Goal: Task Accomplishment & Management: Manage account settings

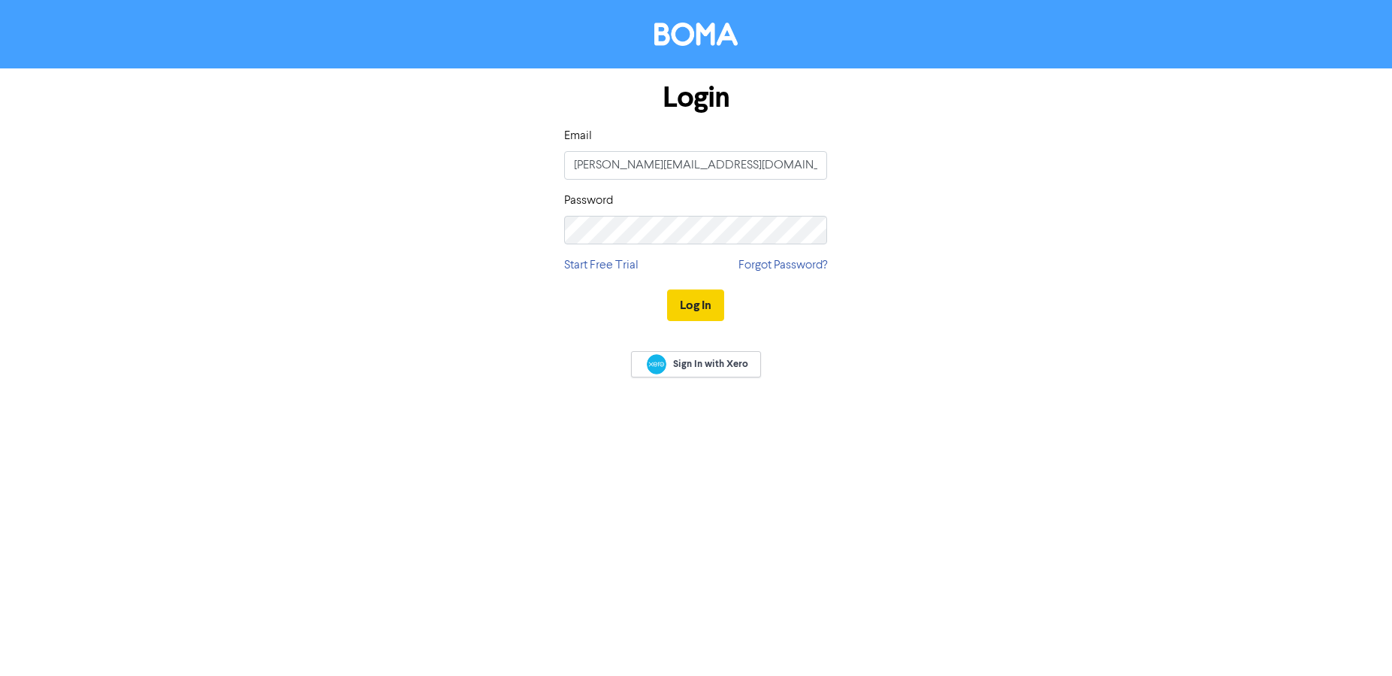
click at [701, 306] on button "Log In" at bounding box center [695, 305] width 57 height 32
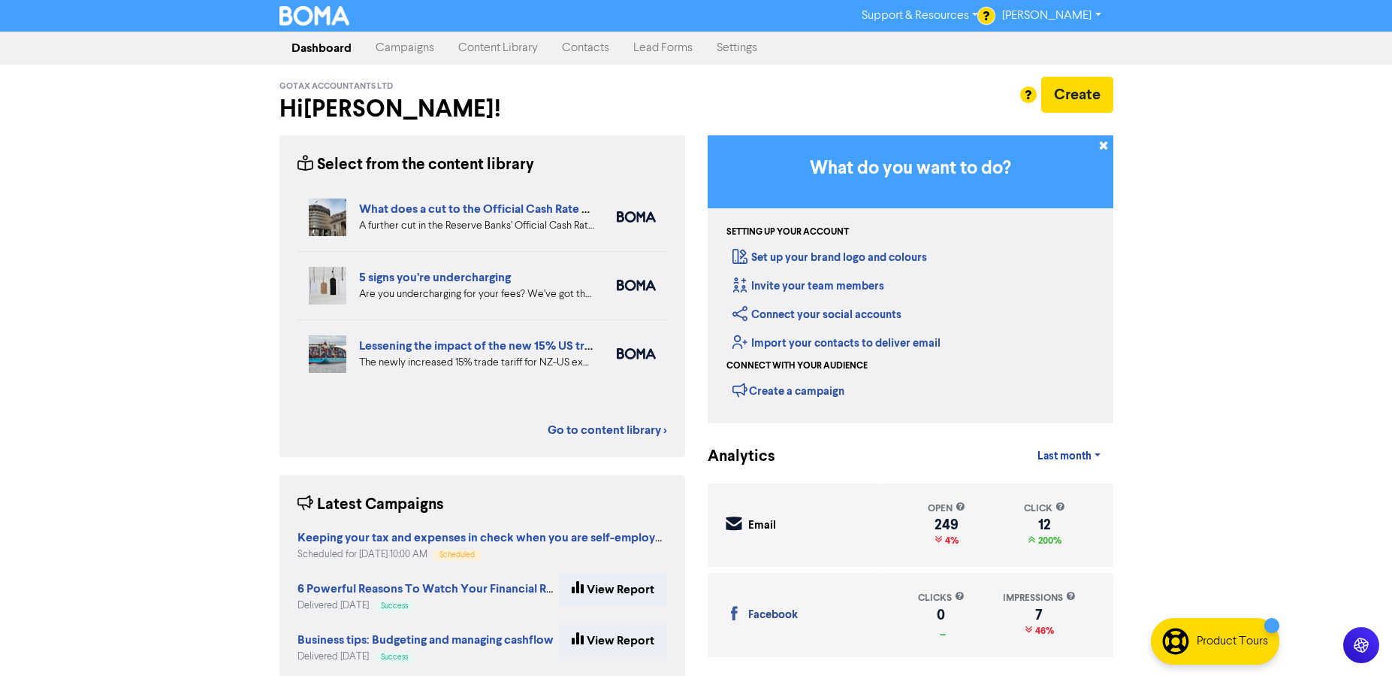
click at [414, 53] on link "Campaigns" at bounding box center [405, 48] width 83 height 30
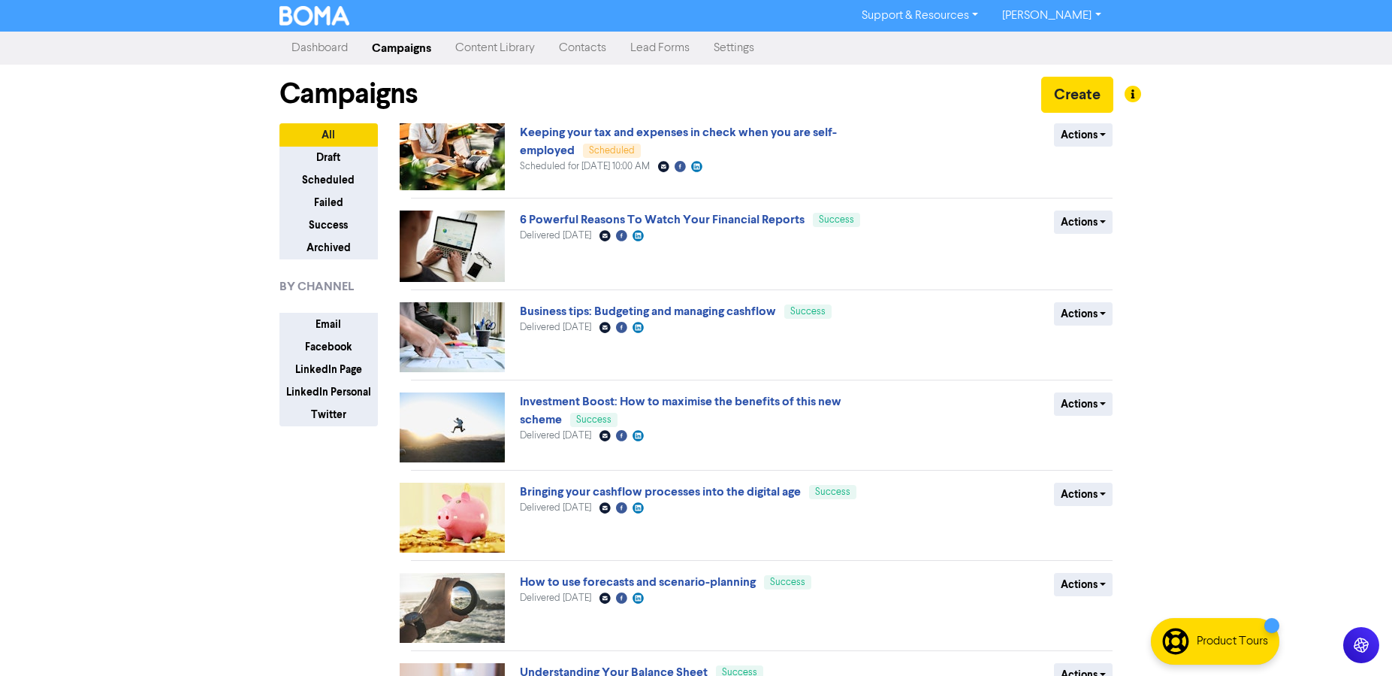
click at [467, 45] on link "Content Library" at bounding box center [495, 48] width 104 height 30
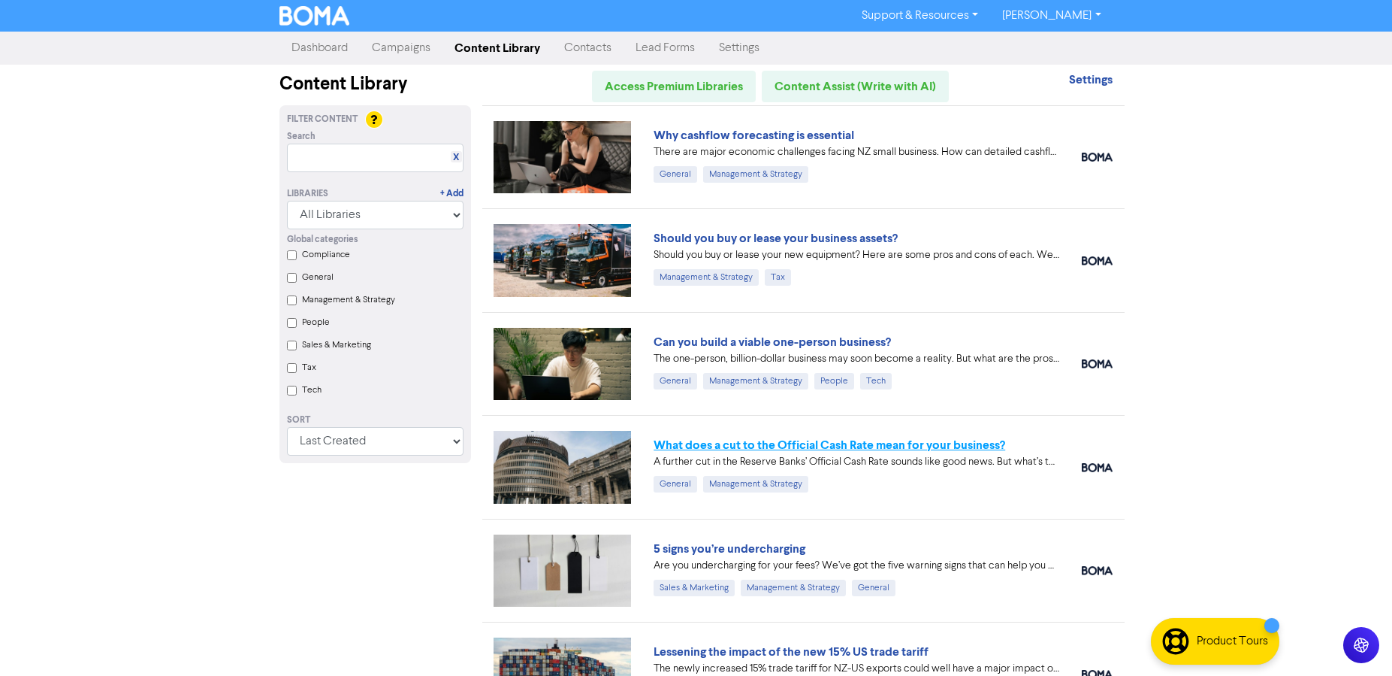
click at [729, 448] on link "What does a cut to the Official Cash Rate mean for your business?" at bounding box center [830, 444] width 352 height 15
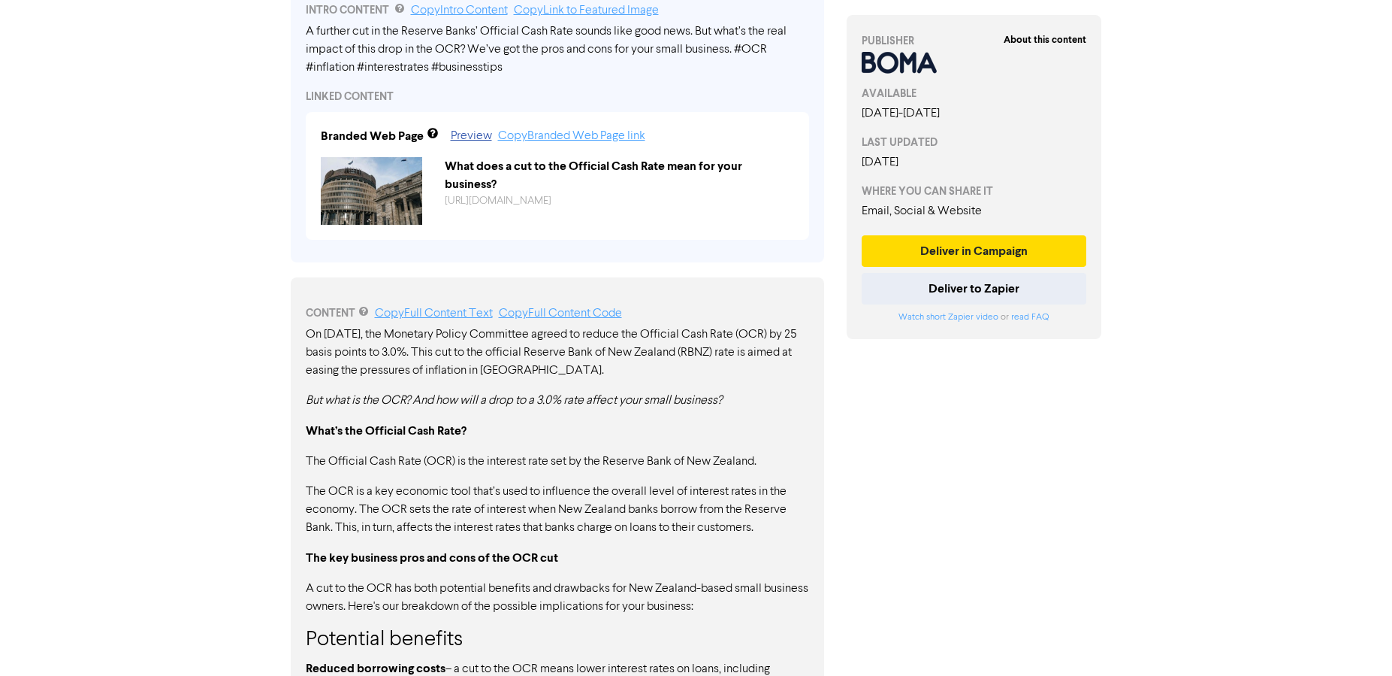
scroll to position [567, 0]
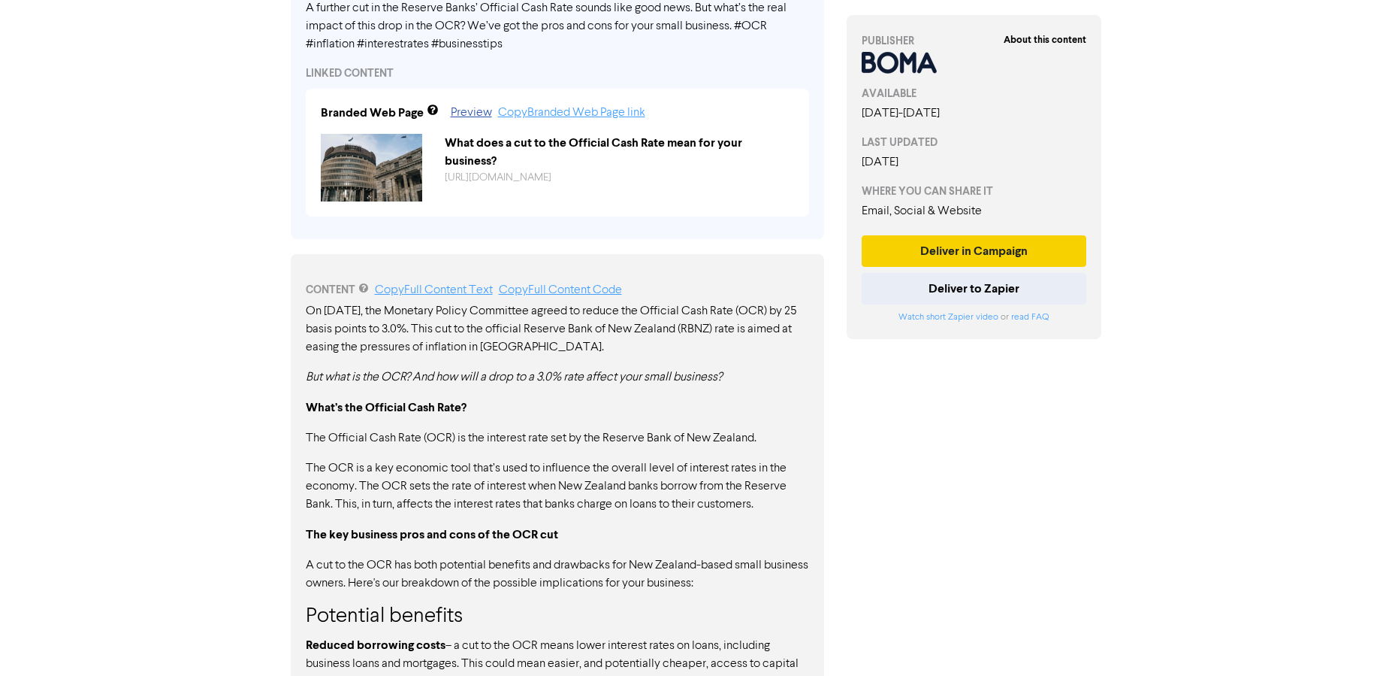
click at [1002, 246] on button "Deliver in Campaign" at bounding box center [974, 251] width 225 height 32
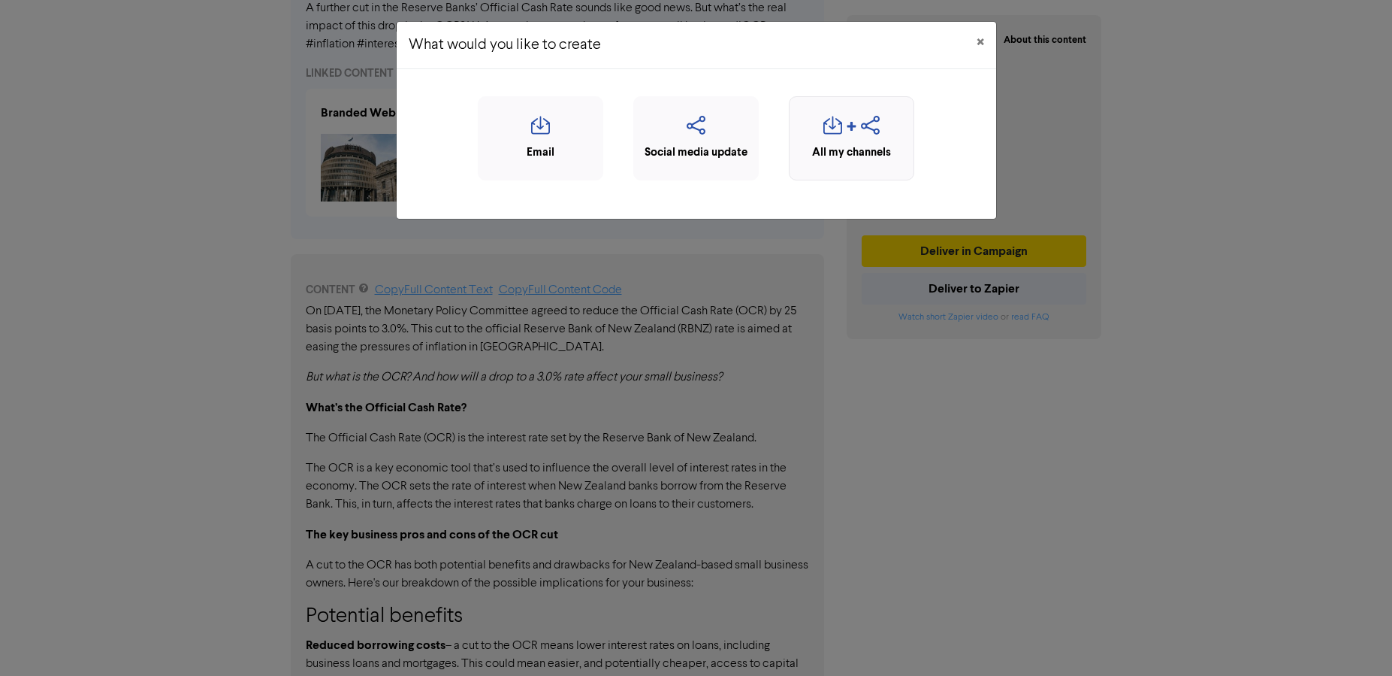
click at [840, 128] on icon "button" at bounding box center [833, 130] width 19 height 29
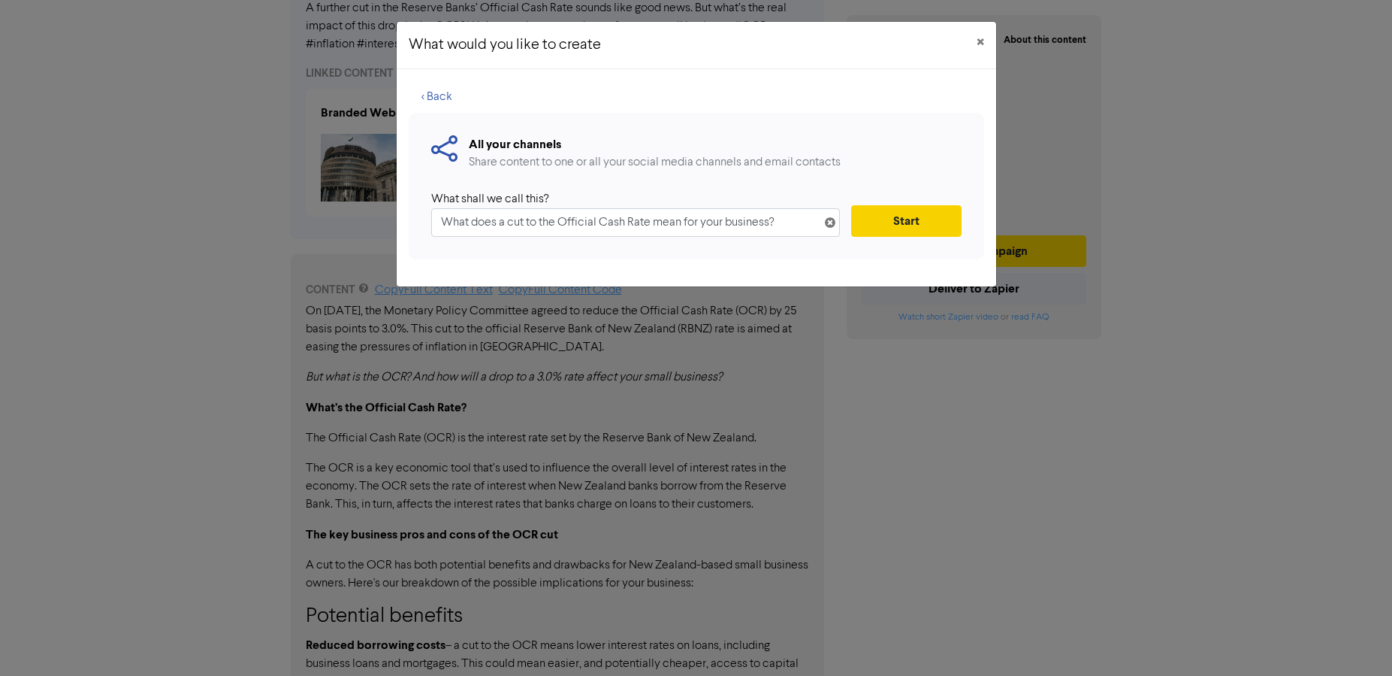
click at [880, 216] on button "Start" at bounding box center [906, 221] width 110 height 32
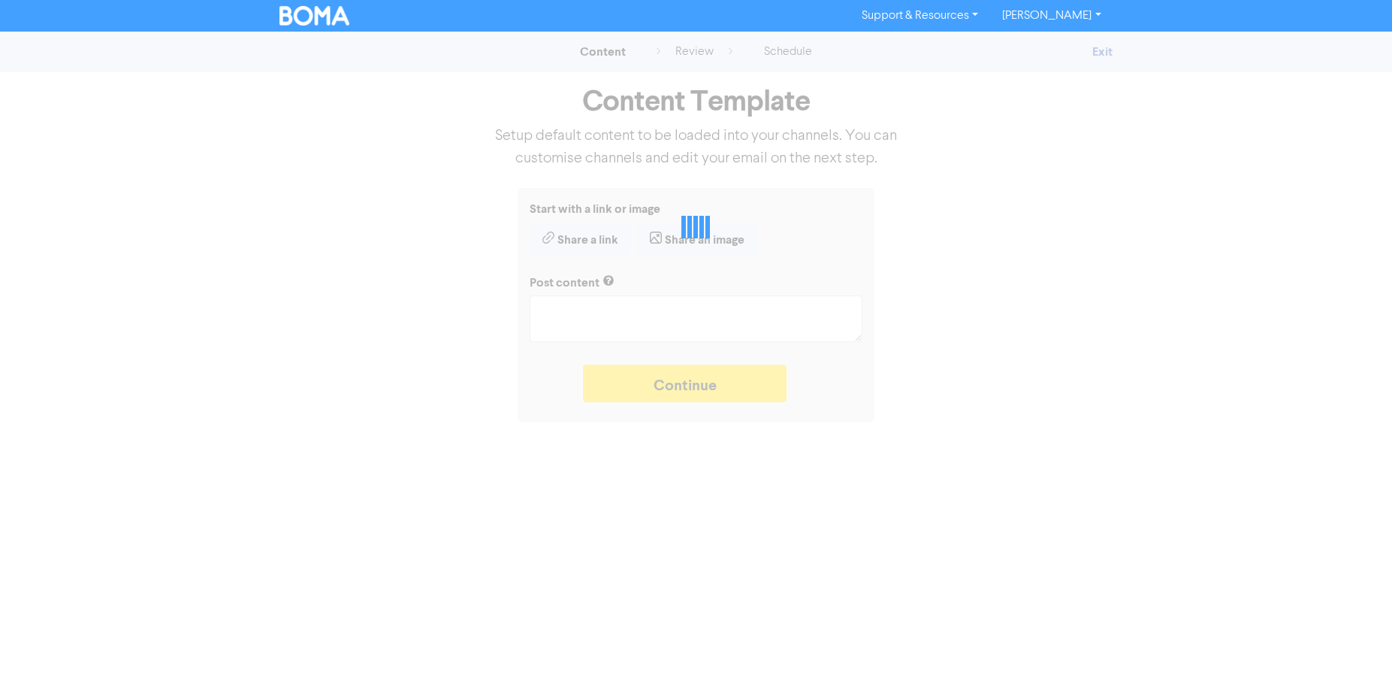
type textarea "x"
type textarea "A further cut in the Reserve Banks’ Official Cash Rate sounds like good news. B…"
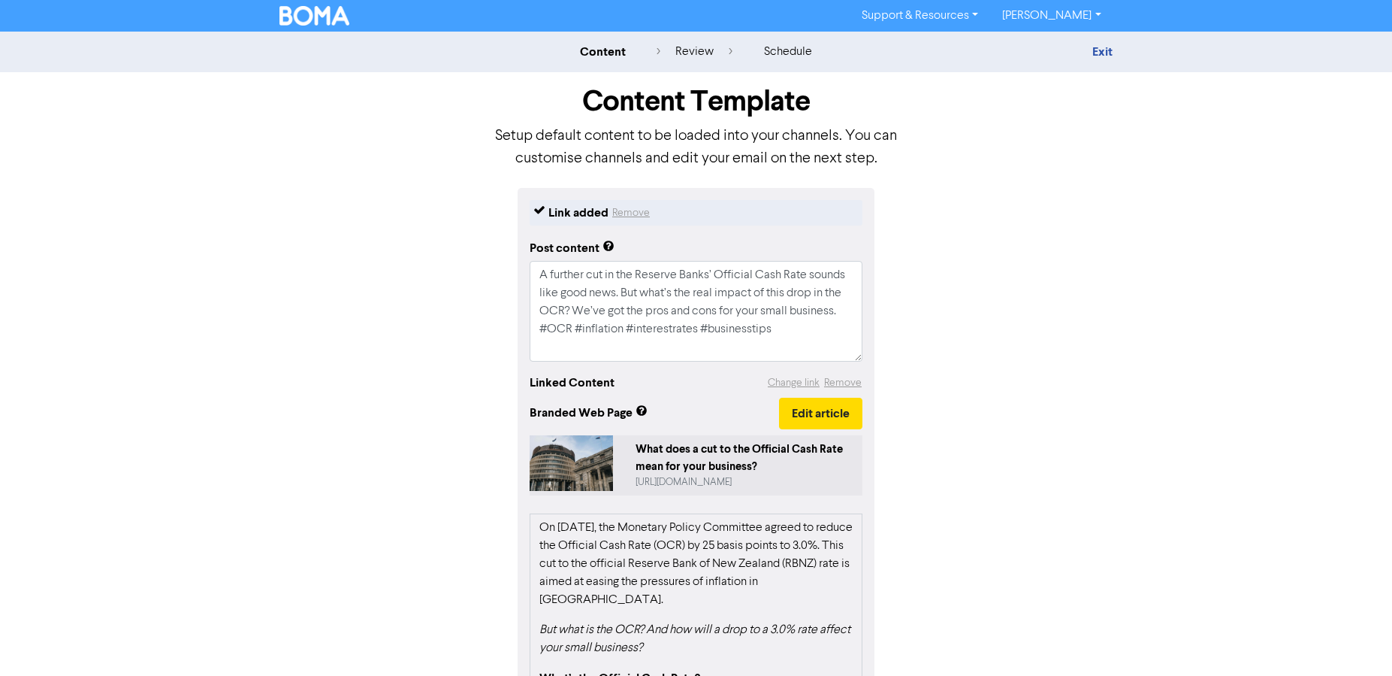
scroll to position [217, 0]
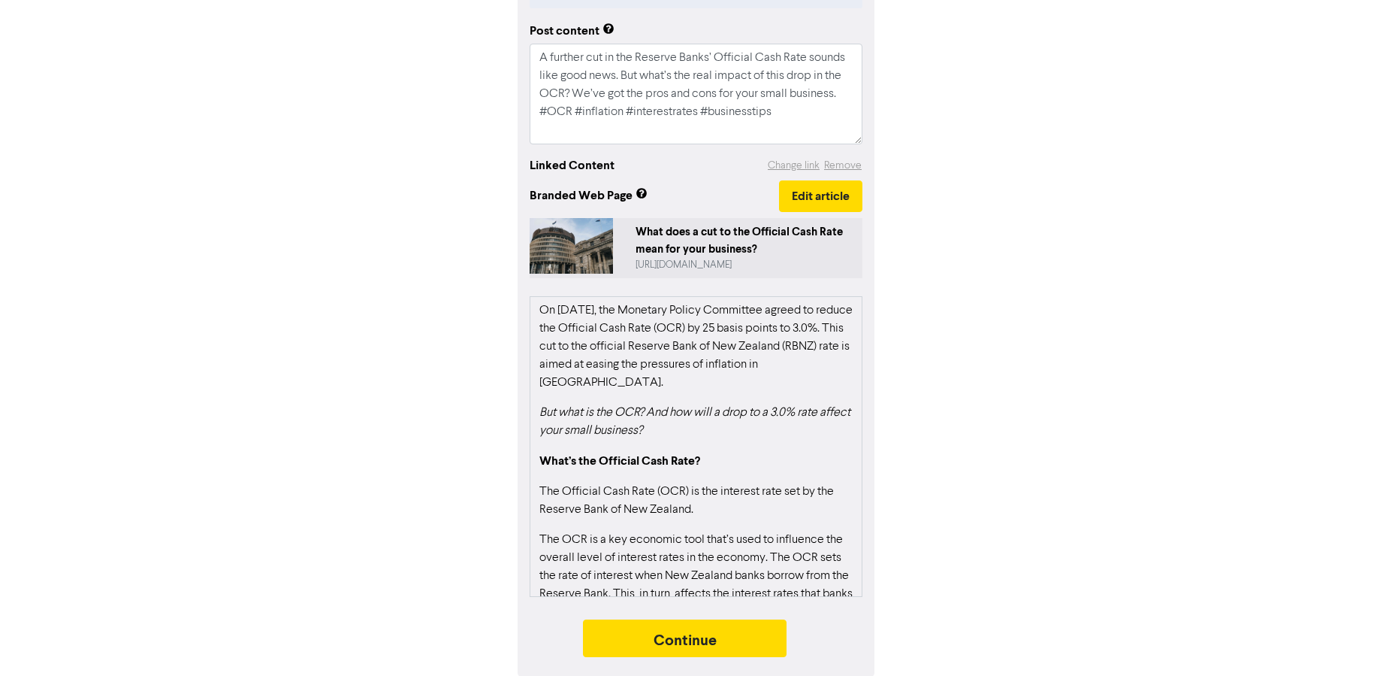
click at [681, 657] on div "Continue" at bounding box center [696, 641] width 333 height 45
click at [712, 630] on button "Continue" at bounding box center [685, 638] width 204 height 38
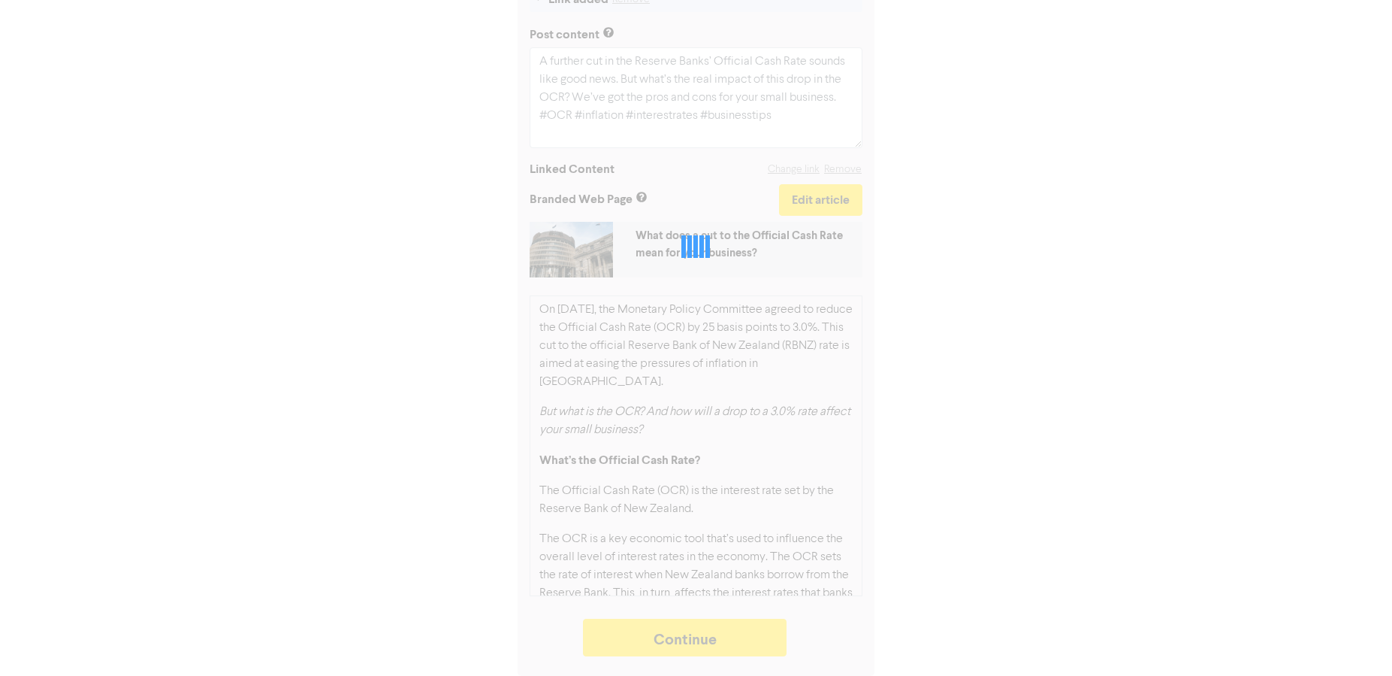
type textarea "x"
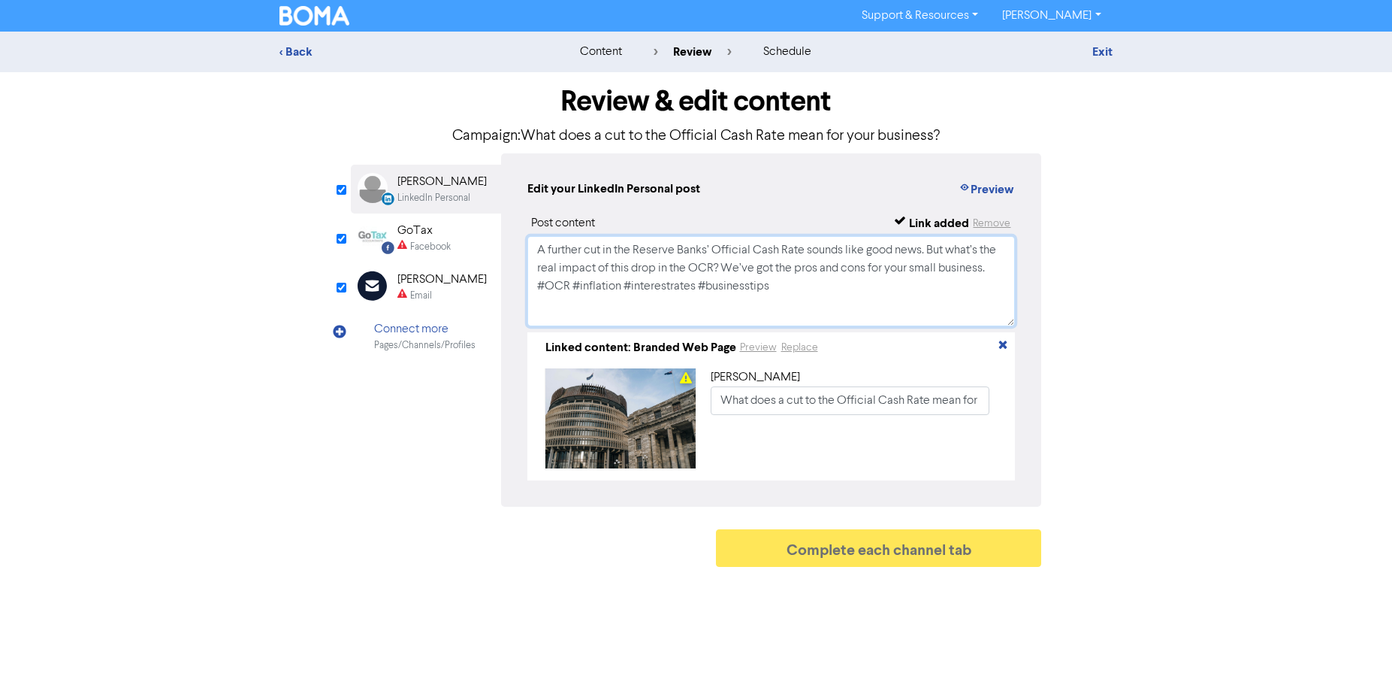
click at [772, 290] on textarea "A further cut in the Reserve Banks’ Official Cash Rate sounds like good news. B…" at bounding box center [772, 281] width 488 height 90
click at [461, 243] on div "LinkedIn Personal Created with Sketch. [PERSON_NAME] LinkedIn Personal Facebook…" at bounding box center [696, 329] width 691 height 353
drag, startPoint x: 437, startPoint y: 236, endPoint x: 459, endPoint y: 241, distance: 23.1
click at [437, 236] on div "GoTax" at bounding box center [424, 231] width 53 height 18
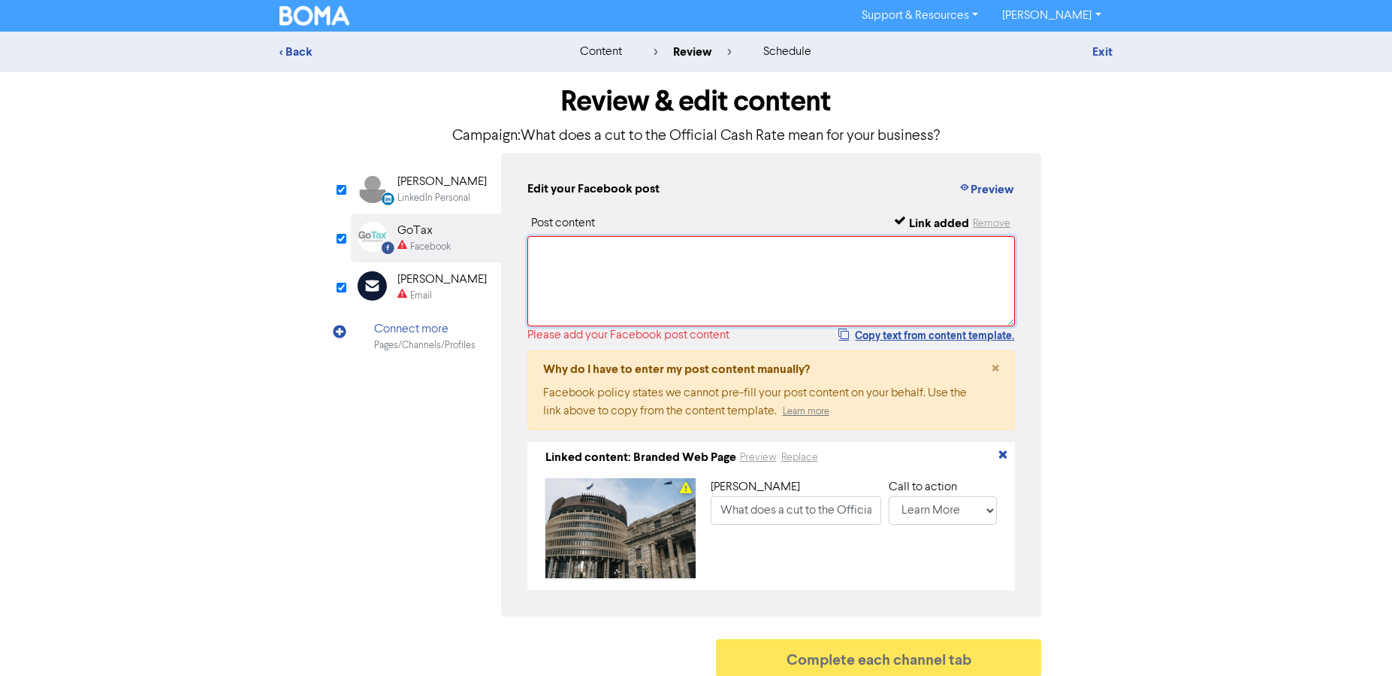
click at [540, 254] on textarea at bounding box center [772, 281] width 488 height 90
paste textarea "A further cut in the Reserve Banks’ Official Cash Rate sounds like good news. B…"
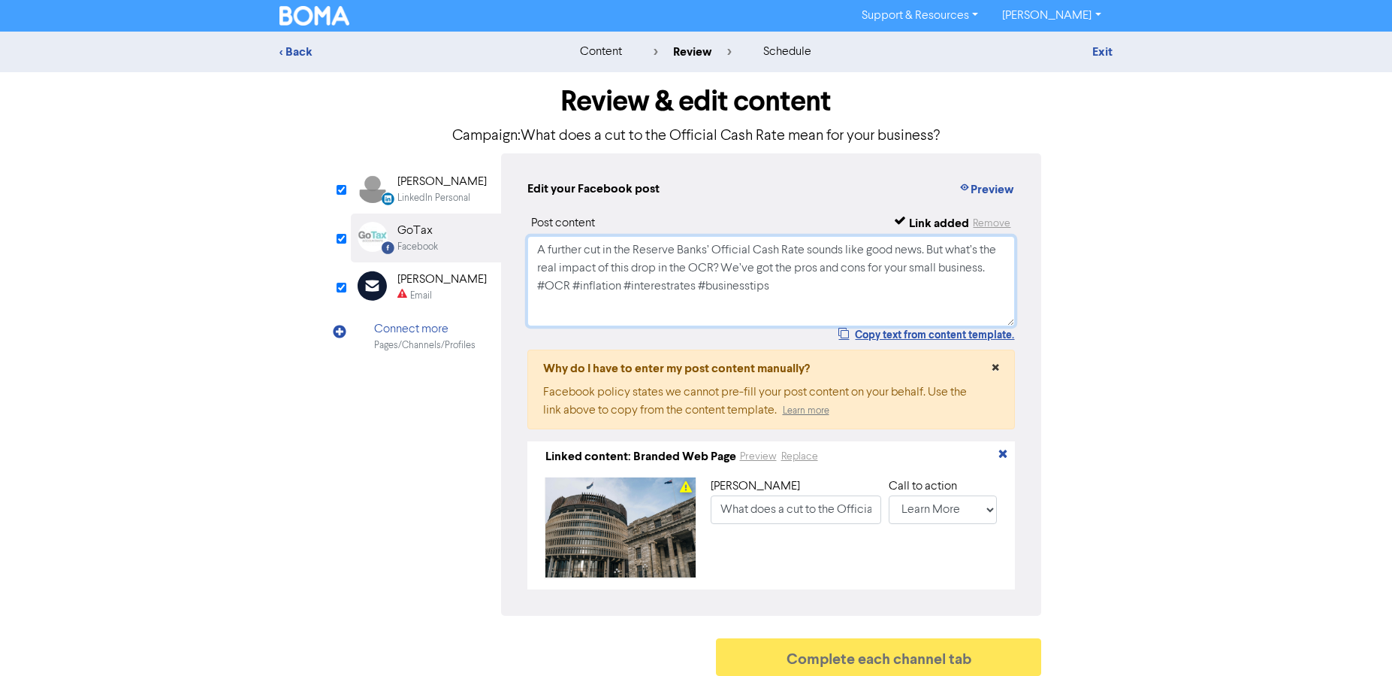
type textarea "A further cut in the Reserve Banks’ Official Cash Rate sounds like good news. B…"
click at [993, 361] on span "×" at bounding box center [996, 368] width 8 height 23
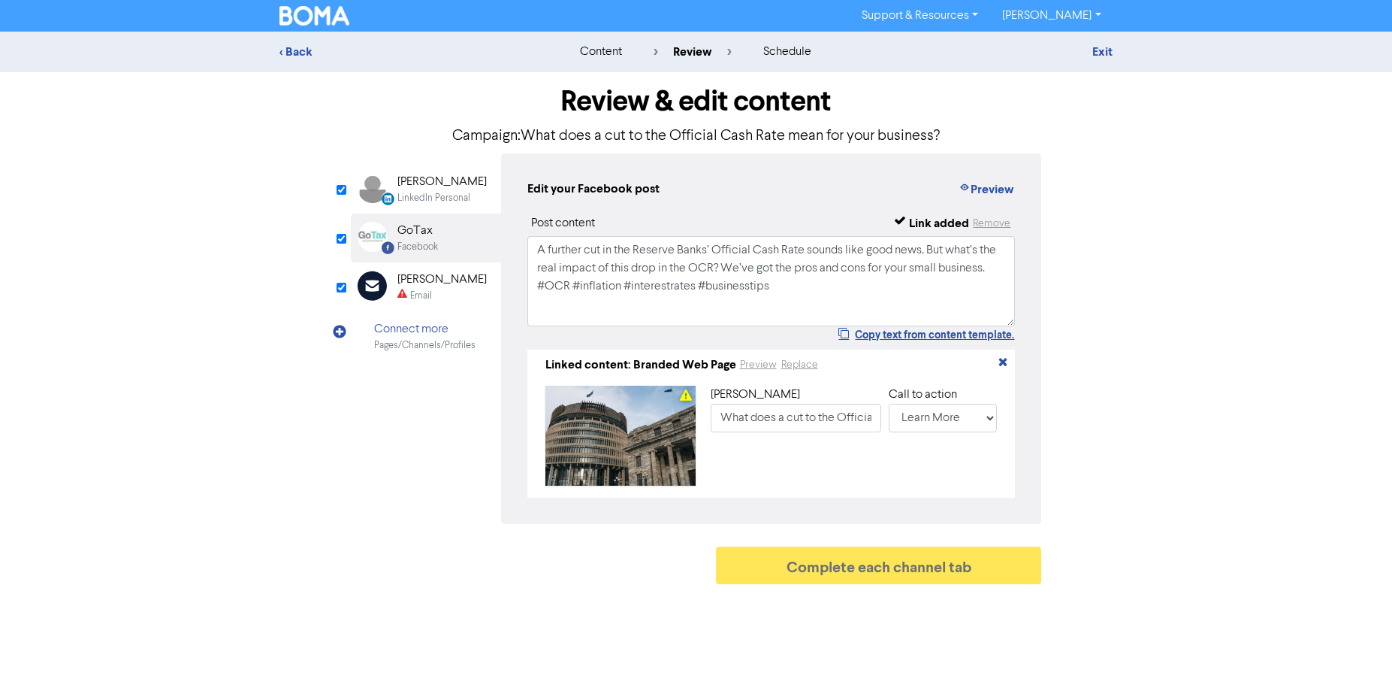
click at [422, 292] on div "Email" at bounding box center [421, 296] width 22 height 14
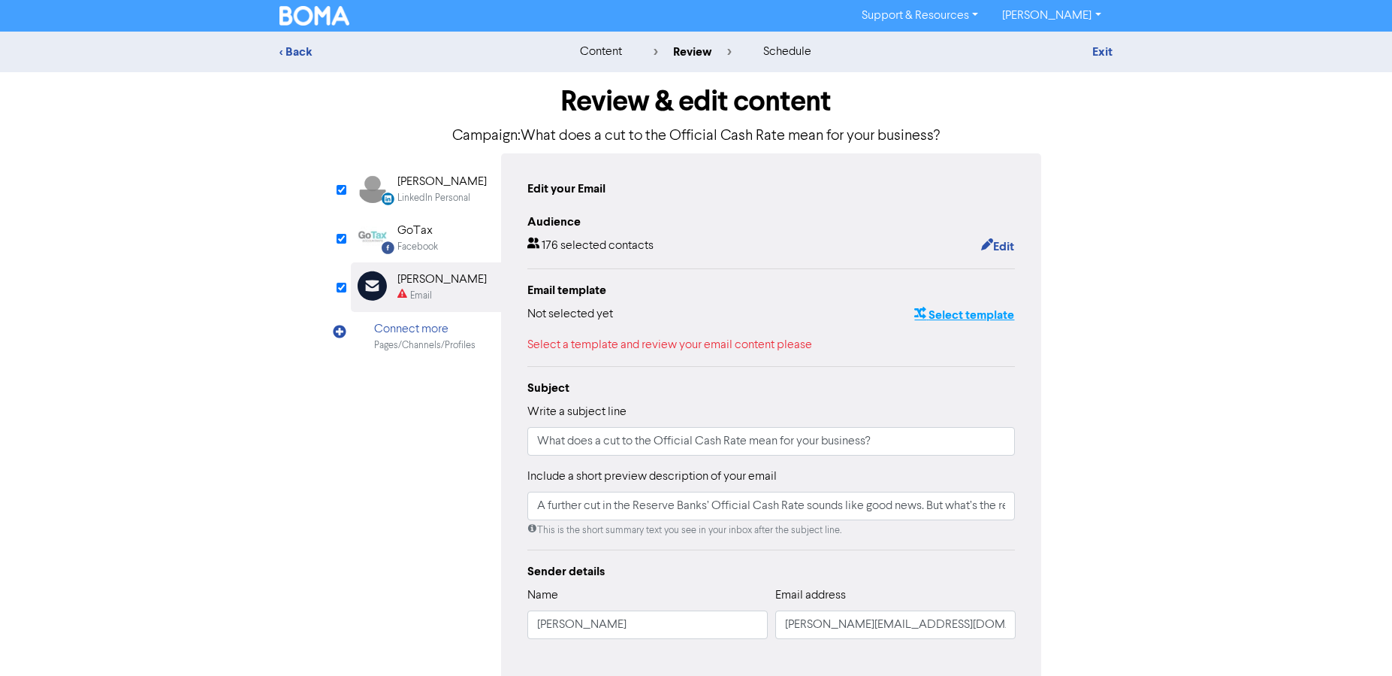
click at [943, 314] on button "Select template" at bounding box center [964, 315] width 101 height 20
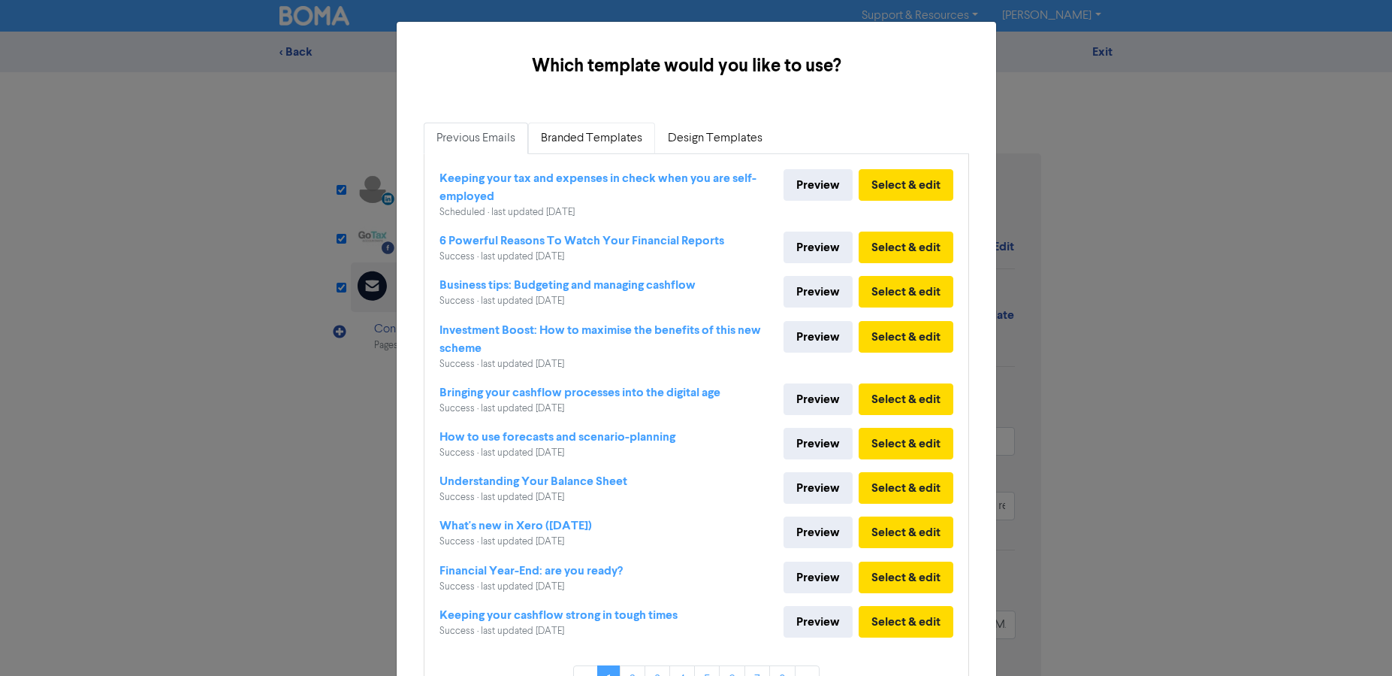
click at [610, 141] on link "Branded Templates" at bounding box center [591, 138] width 127 height 32
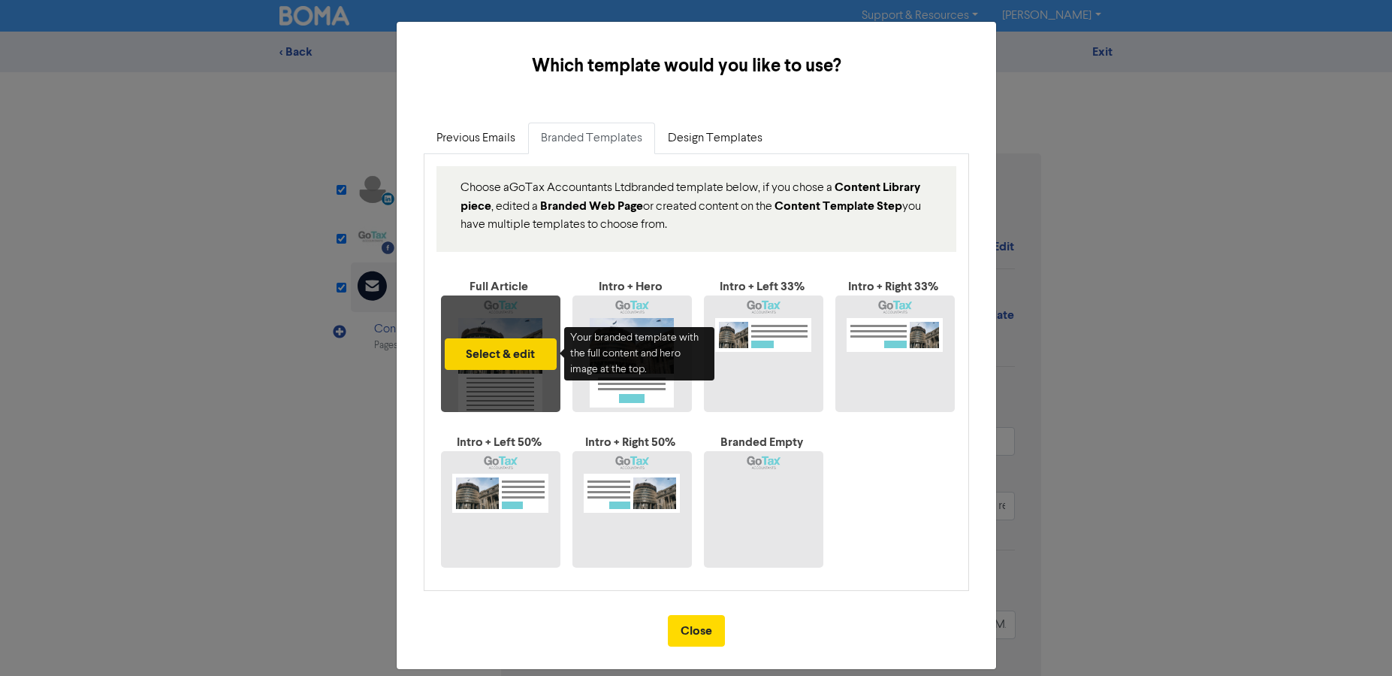
click at [520, 346] on button "Select & edit" at bounding box center [501, 354] width 112 height 32
type input "A further cut in the Reserve Banks’ Official Cash Rate sounds like good news. B…"
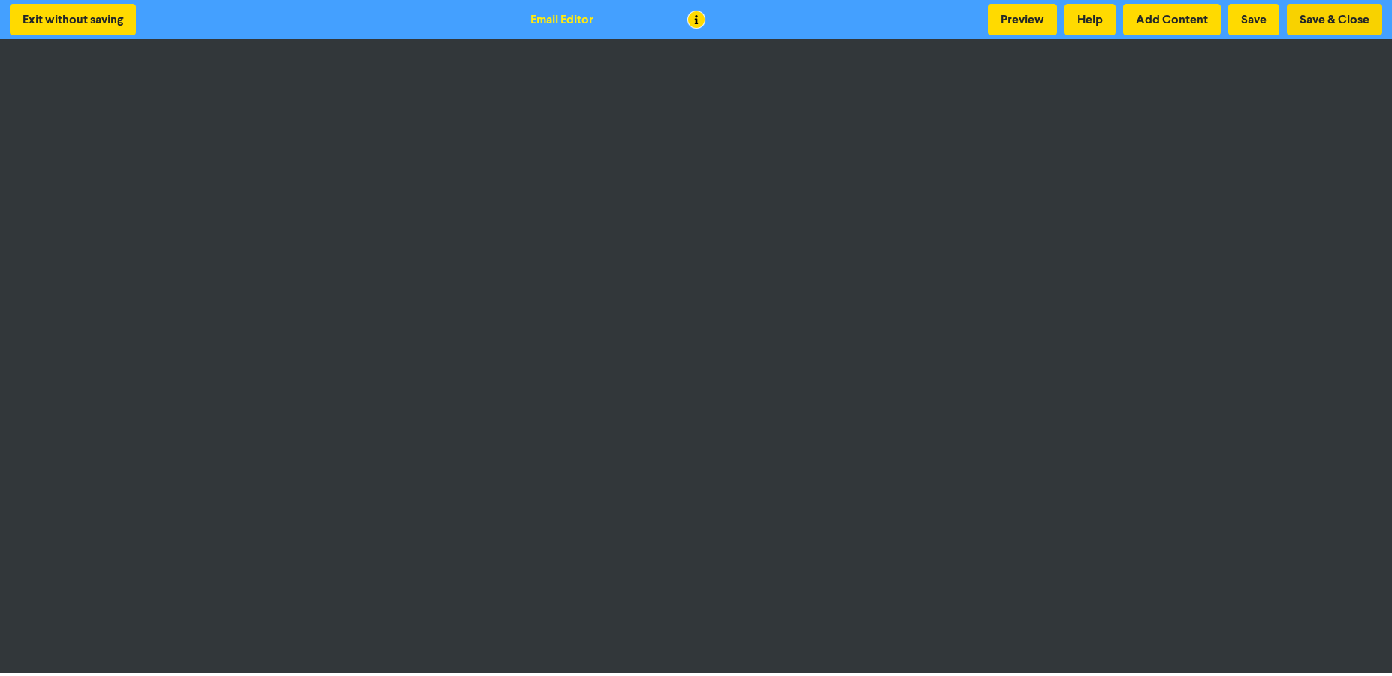
click at [1337, 27] on button "Save & Close" at bounding box center [1334, 20] width 95 height 32
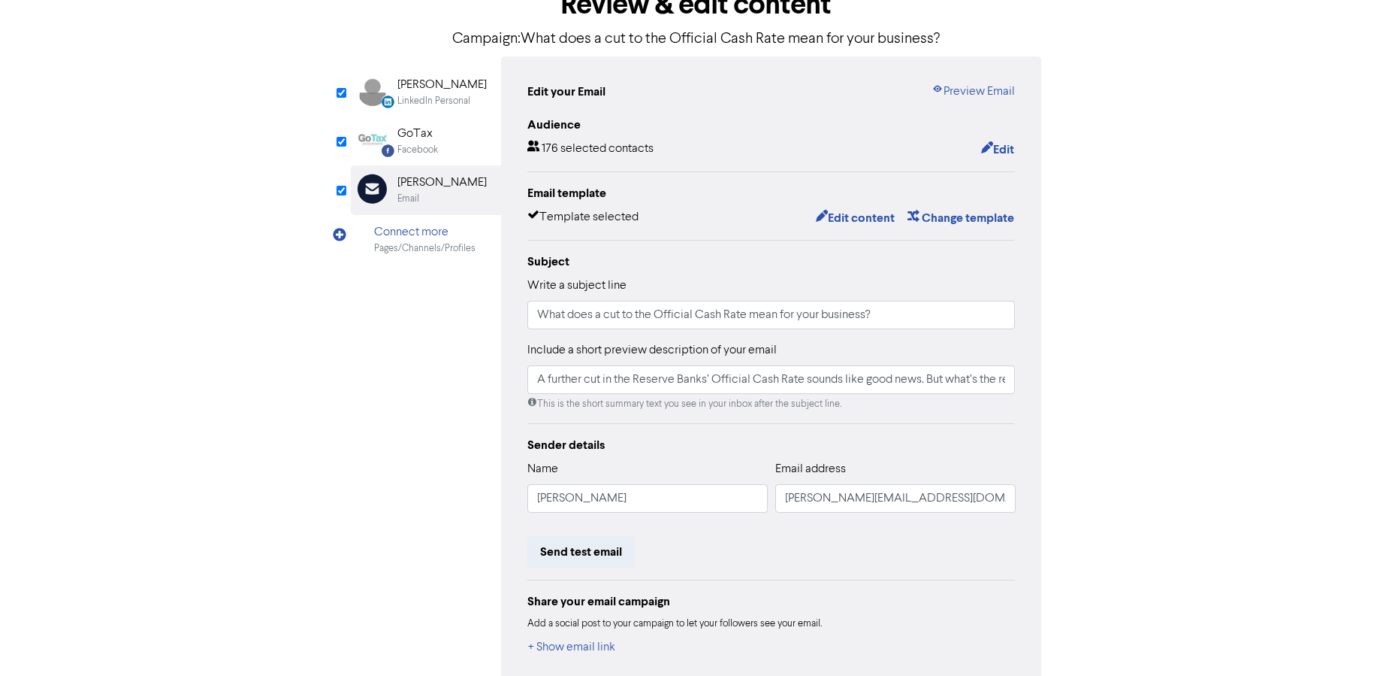
scroll to position [171, 0]
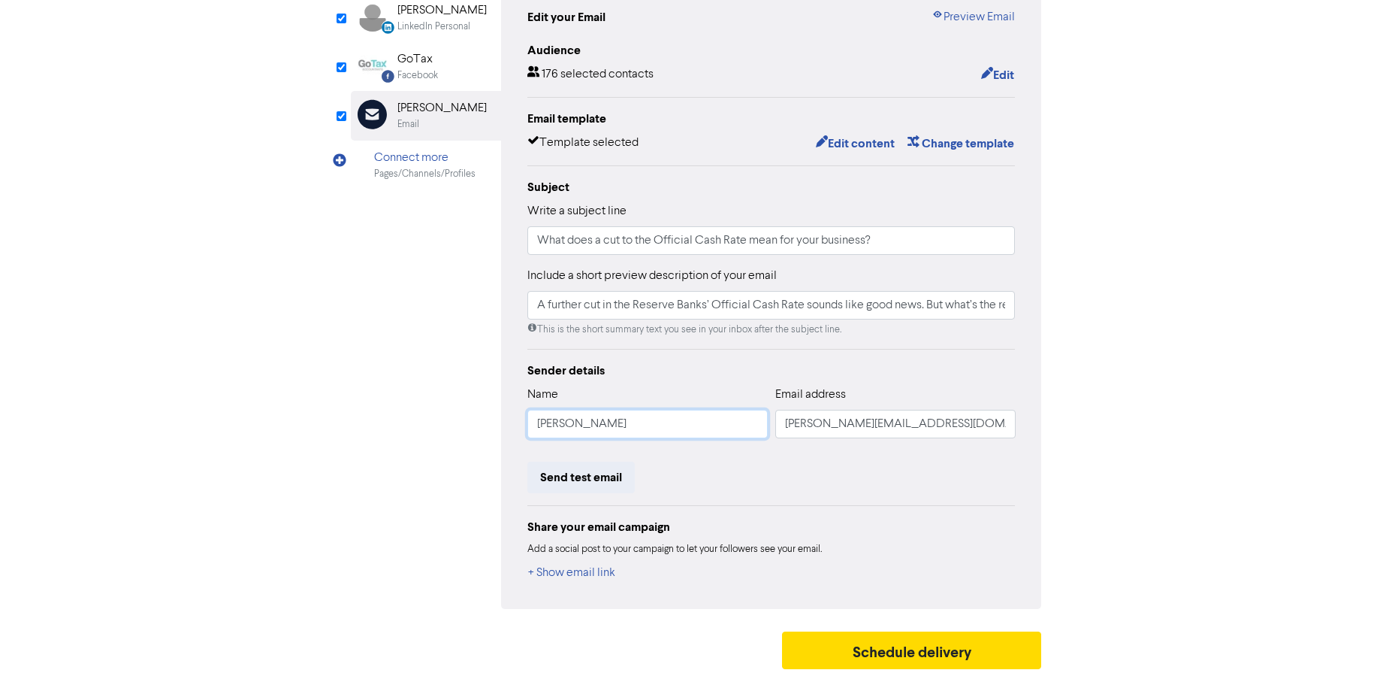
drag, startPoint x: 572, startPoint y: 424, endPoint x: 624, endPoint y: 425, distance: 51.9
type input "A further cut in the Reserve Banks’ Official Cash Rate sounds like good news. B…"
type input "[PERSON_NAME]"
type input "A further cut in the Reserve Banks’ Official Cash Rate sounds like good news. B…"
type input "[PERSON_NAME]"
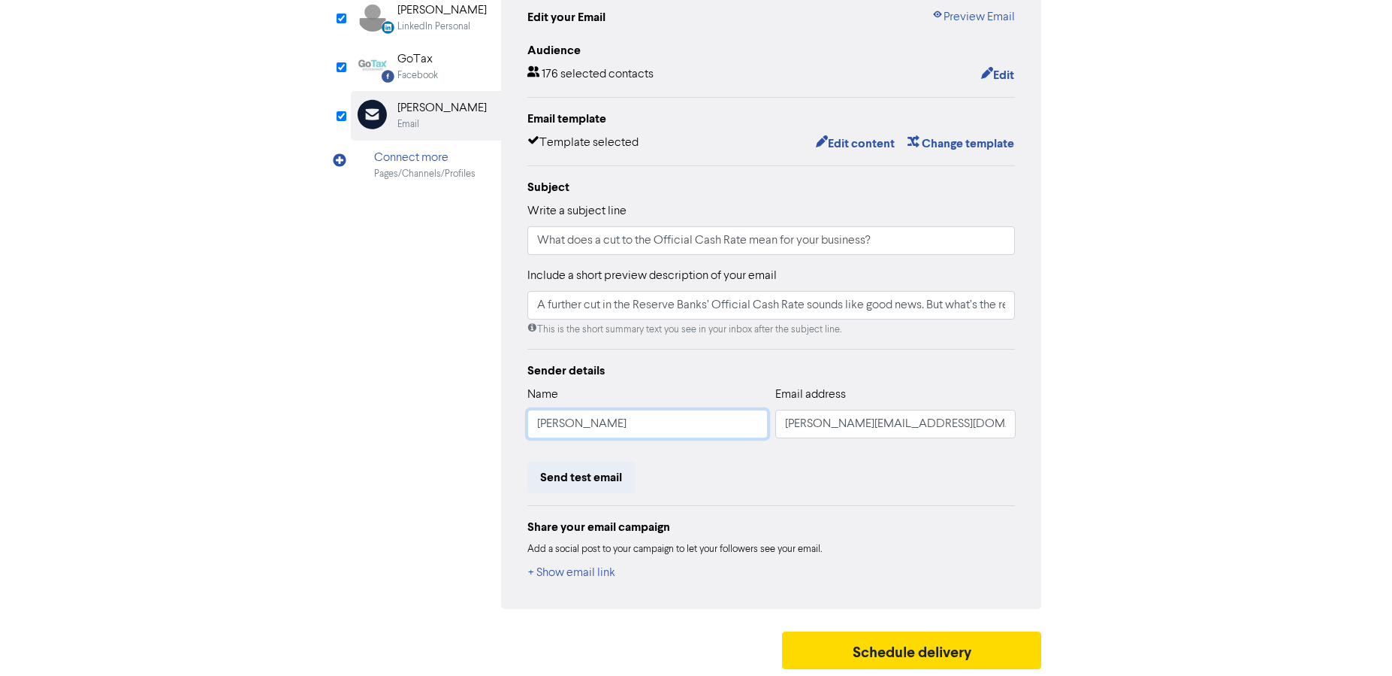
type input "A further cut in the Reserve Banks’ Official Cash Rate sounds like good news. B…"
type input "[PERSON_NAME]"
type input "A further cut in the Reserve Banks’ Official Cash Rate sounds like good news. B…"
type input "[PERSON_NAME]"
type input "A further cut in the Reserve Banks’ Official Cash Rate sounds like good news. B…"
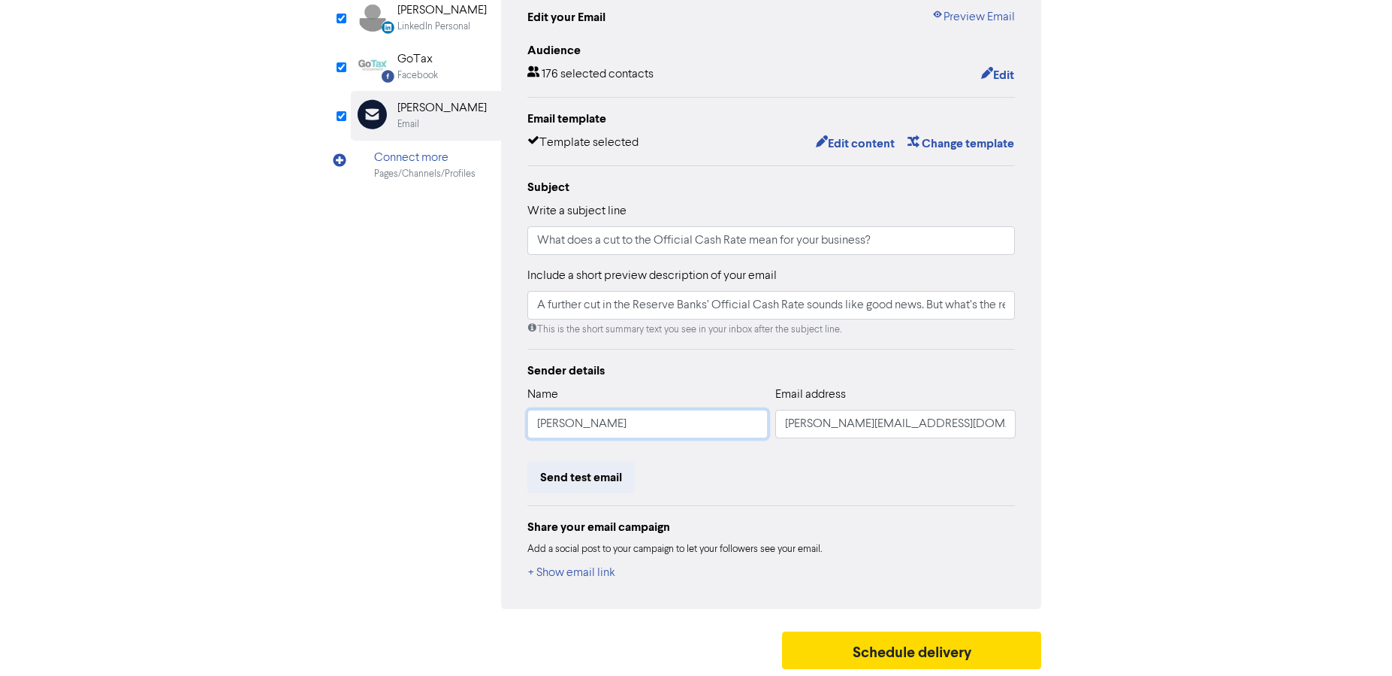
type input "[PERSON_NAME]"
type input "A further cut in the Reserve Banks’ Official Cash Rate sounds like good news. B…"
type input "[PERSON_NAME]"
type input "A further cut in the Reserve Banks’ Official Cash Rate sounds like good news. B…"
type input "[PERSON_NAME]"
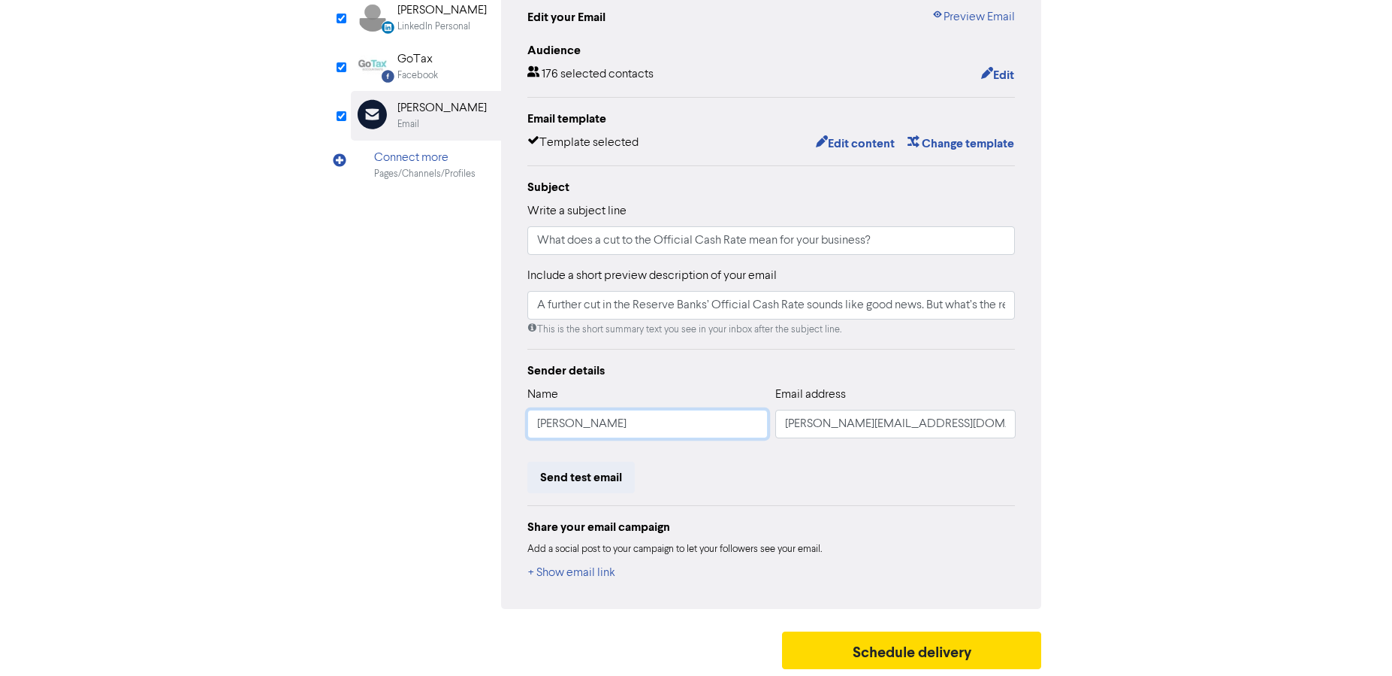
type input "A further cut in the Reserve Banks’ Official Cash Rate sounds like good news. B…"
type input "[PERSON_NAME]"
type input "A further cut in the Reserve Banks’ Official Cash Rate sounds like good news. B…"
type input "[PERSON_NAME]"
type input "A further cut in the Reserve Banks’ Official Cash Rate sounds like good news. B…"
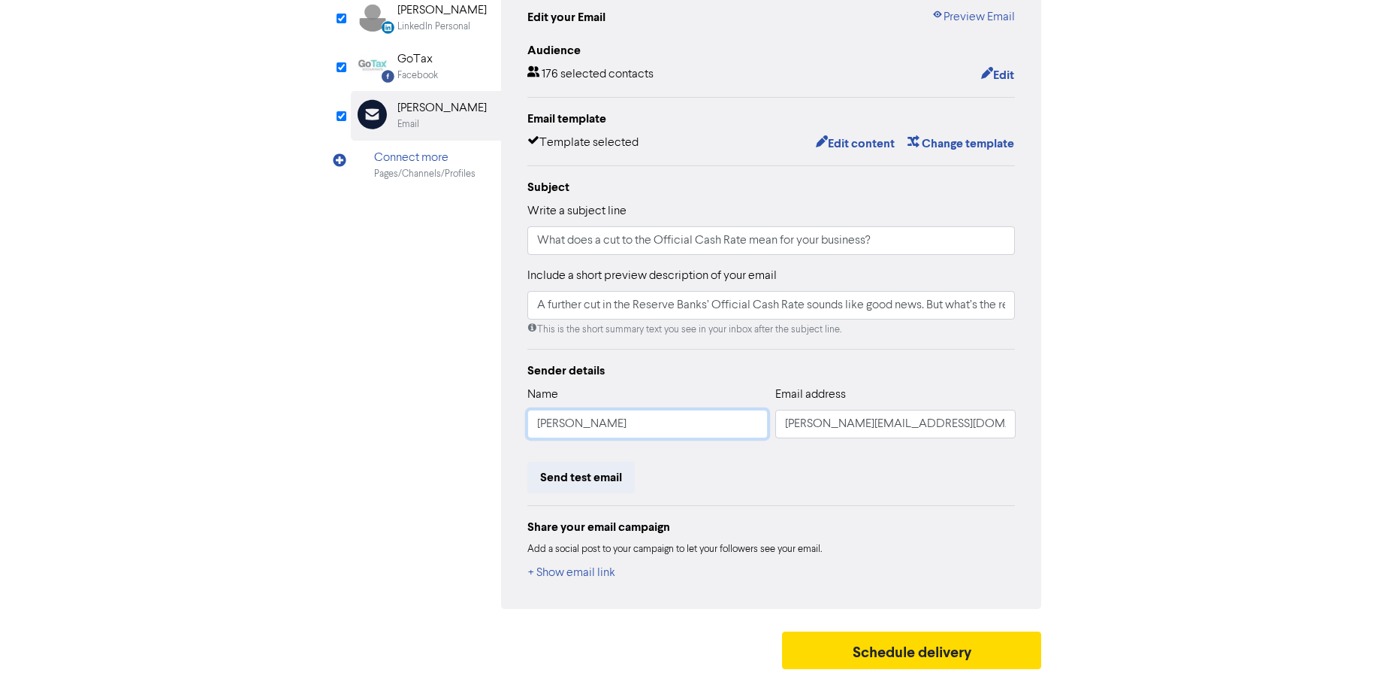
type input "[PERSON_NAME]"
type input "A further cut in the Reserve Banks’ Official Cash Rate sounds like good news. B…"
type input "[PERSON_NAME]"
click at [893, 648] on button "Schedule delivery" at bounding box center [912, 650] width 260 height 38
type input "A further cut in the Reserve Banks’ Official Cash Rate sounds like good news. B…"
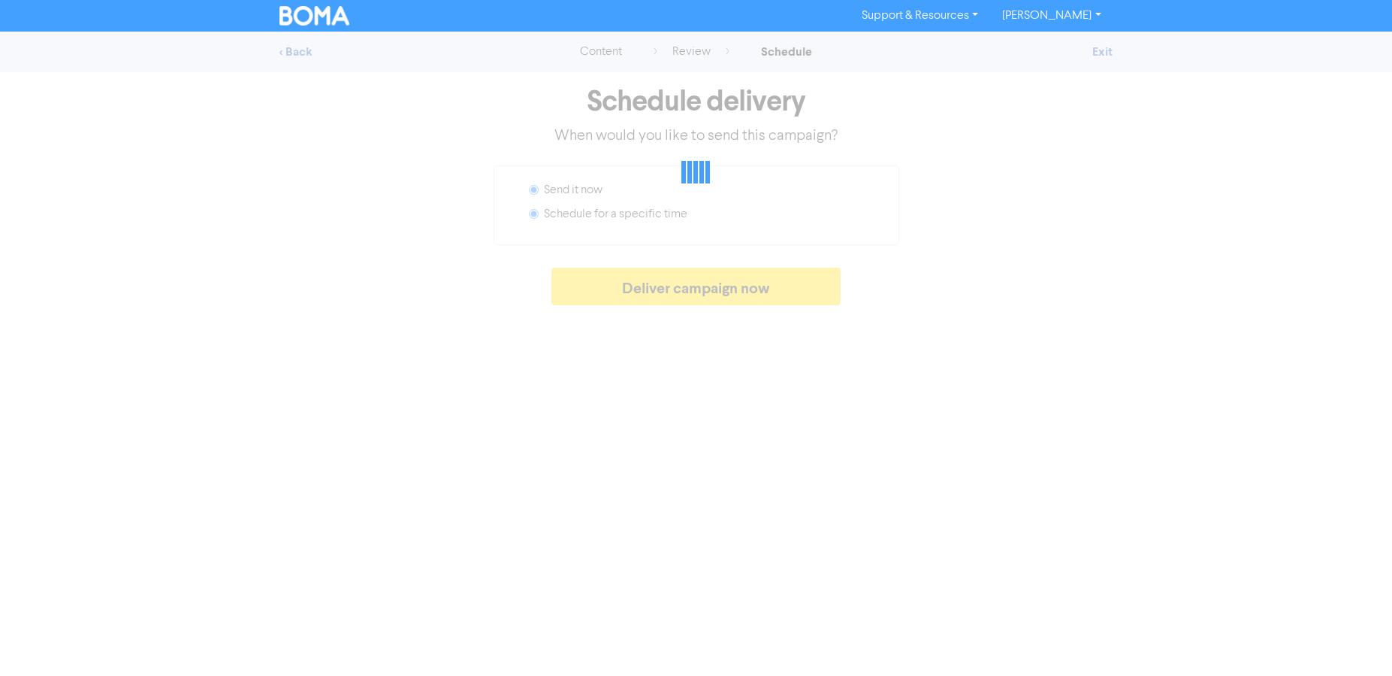
radio input "false"
radio input "true"
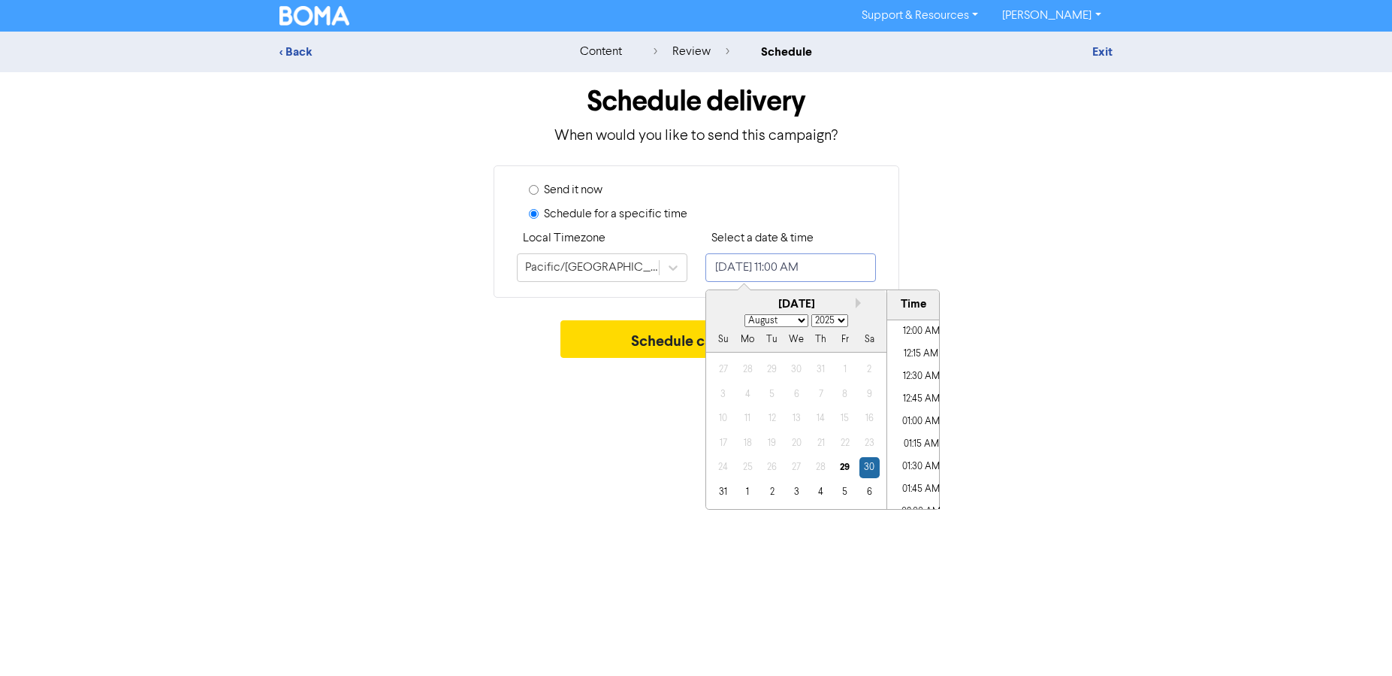
click at [733, 264] on input "[DATE] 11:00 AM" at bounding box center [791, 267] width 171 height 29
click at [856, 303] on button "Next month" at bounding box center [861, 303] width 11 height 11
select select "8"
click at [846, 392] on div "12" at bounding box center [845, 394] width 20 height 20
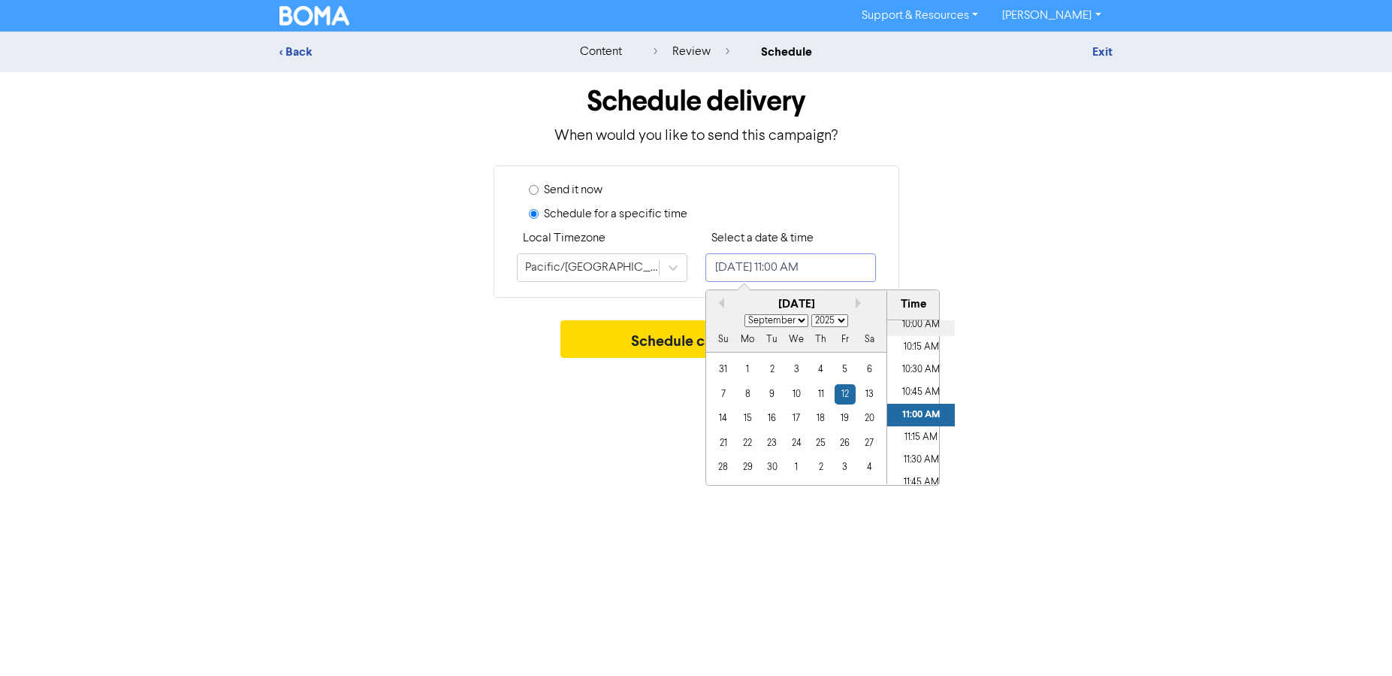
click at [915, 334] on li "10:00 AM" at bounding box center [921, 324] width 68 height 23
type input "[DATE] 10:00 AM"
click at [659, 346] on button "Schedule campaign" at bounding box center [696, 339] width 271 height 38
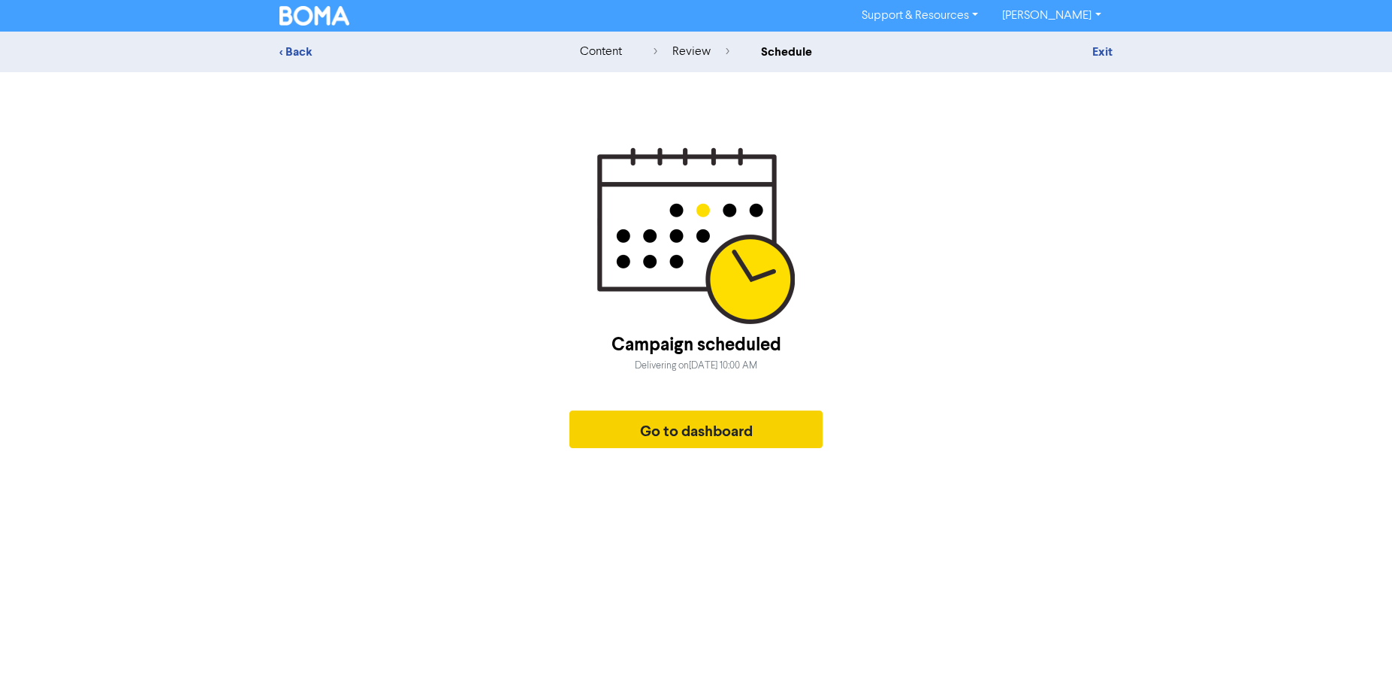
click at [662, 437] on button "Go to dashboard" at bounding box center [697, 429] width 254 height 38
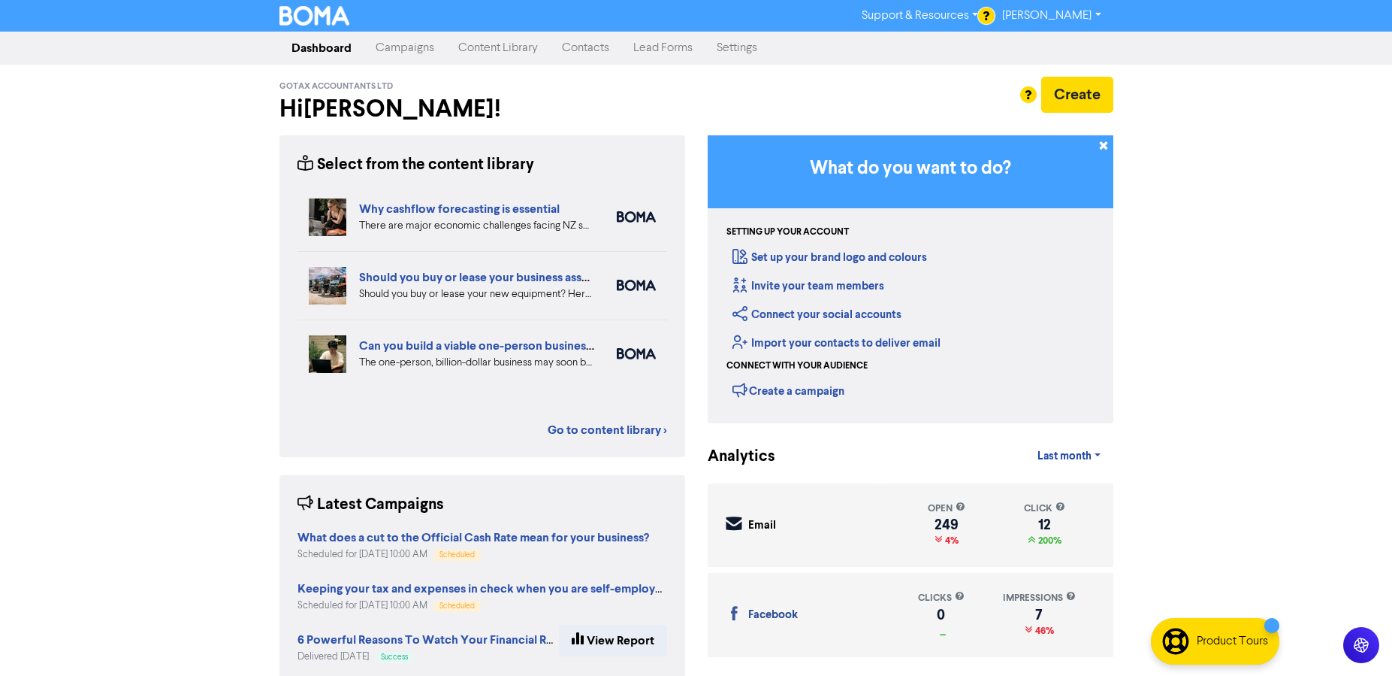
click at [402, 43] on link "Campaigns" at bounding box center [405, 48] width 83 height 30
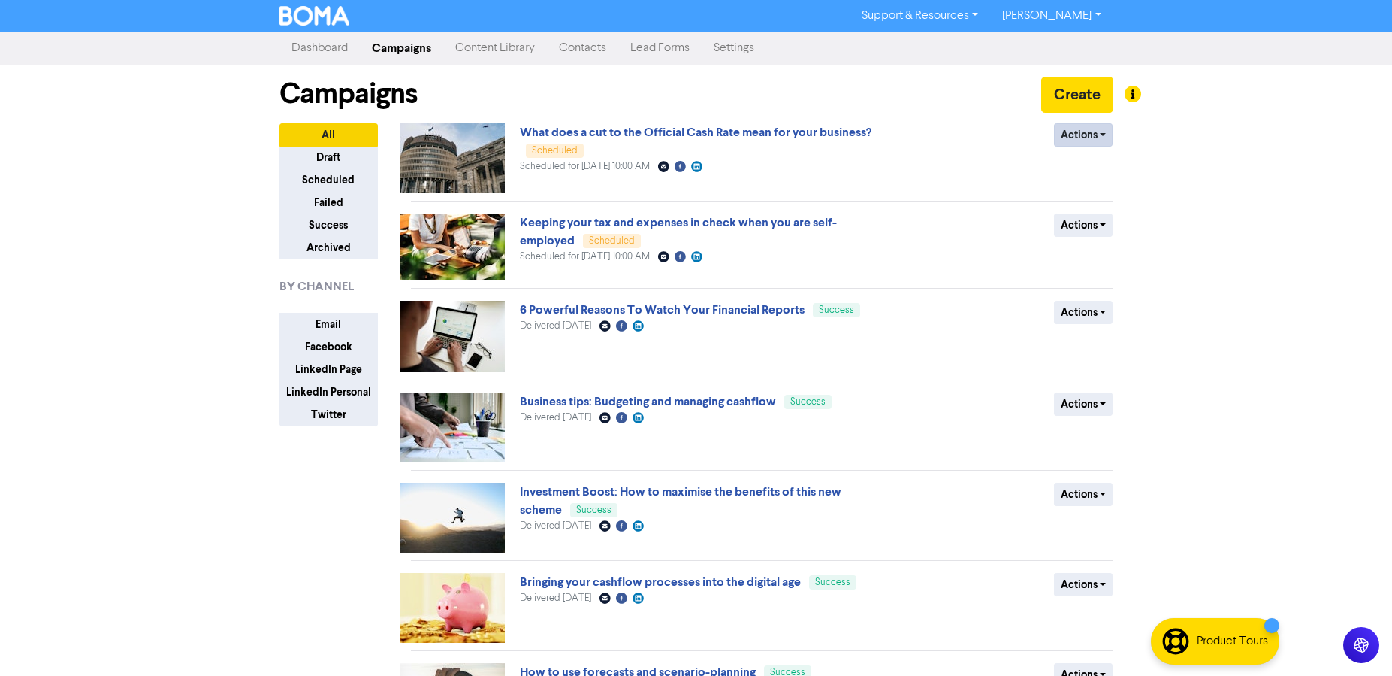
click at [1072, 131] on button "Actions" at bounding box center [1083, 134] width 59 height 23
click at [868, 164] on div "Scheduled for [DATE] 10:00 AM Email Created with Sketch. Facebook Created with …" at bounding box center [701, 166] width 362 height 14
click at [502, 50] on link "Content Library" at bounding box center [495, 48] width 104 height 30
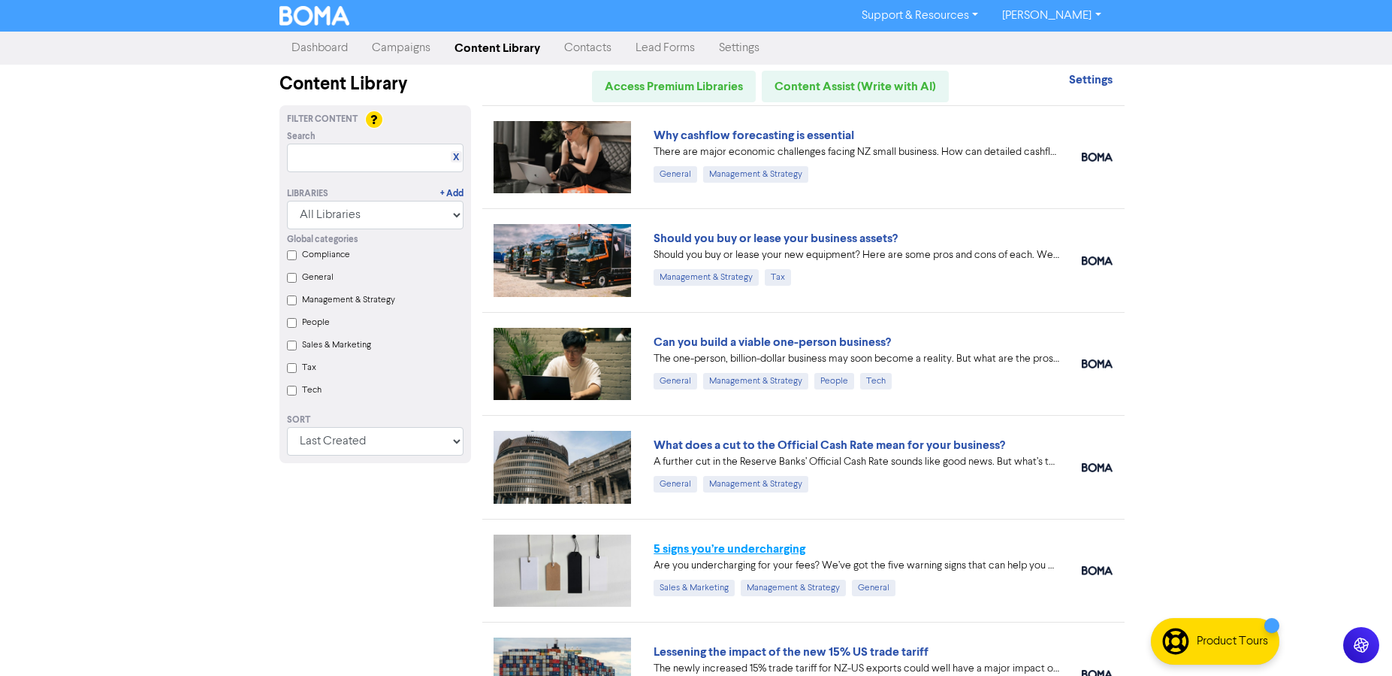
click at [721, 545] on link "5 signs you’re undercharging" at bounding box center [730, 548] width 152 height 15
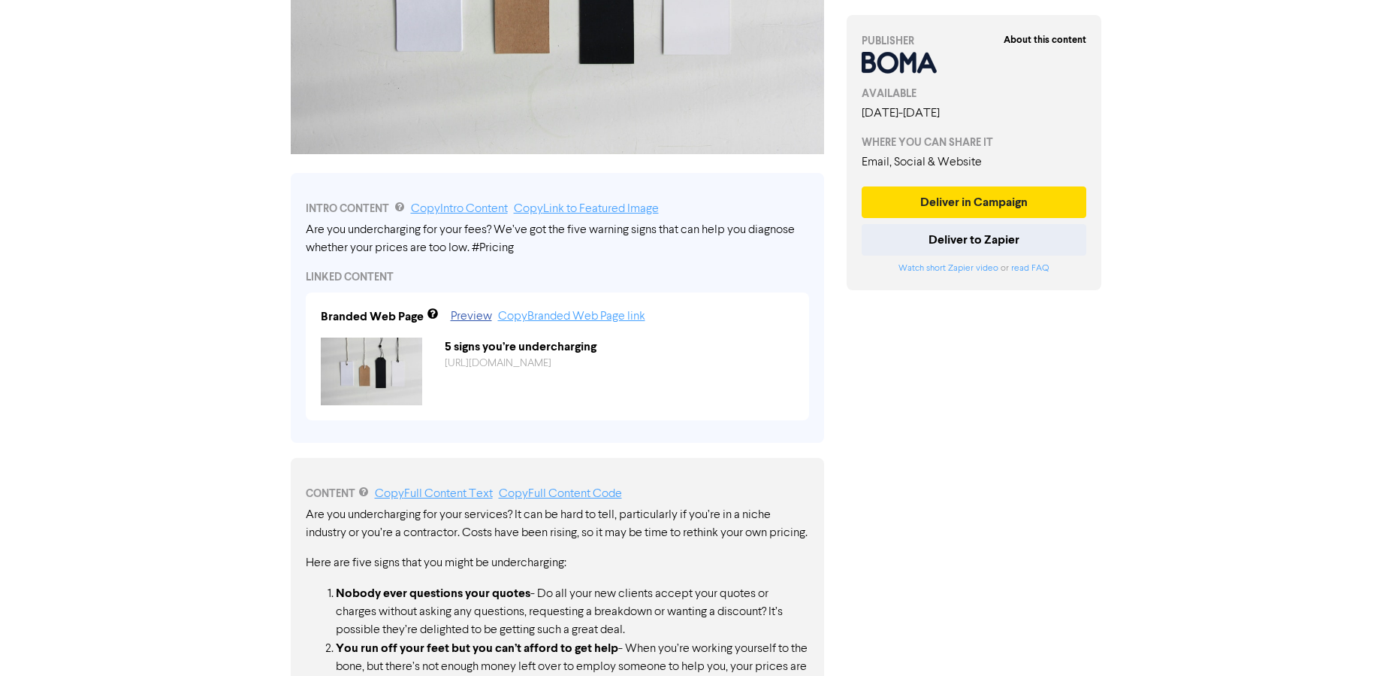
scroll to position [168, 0]
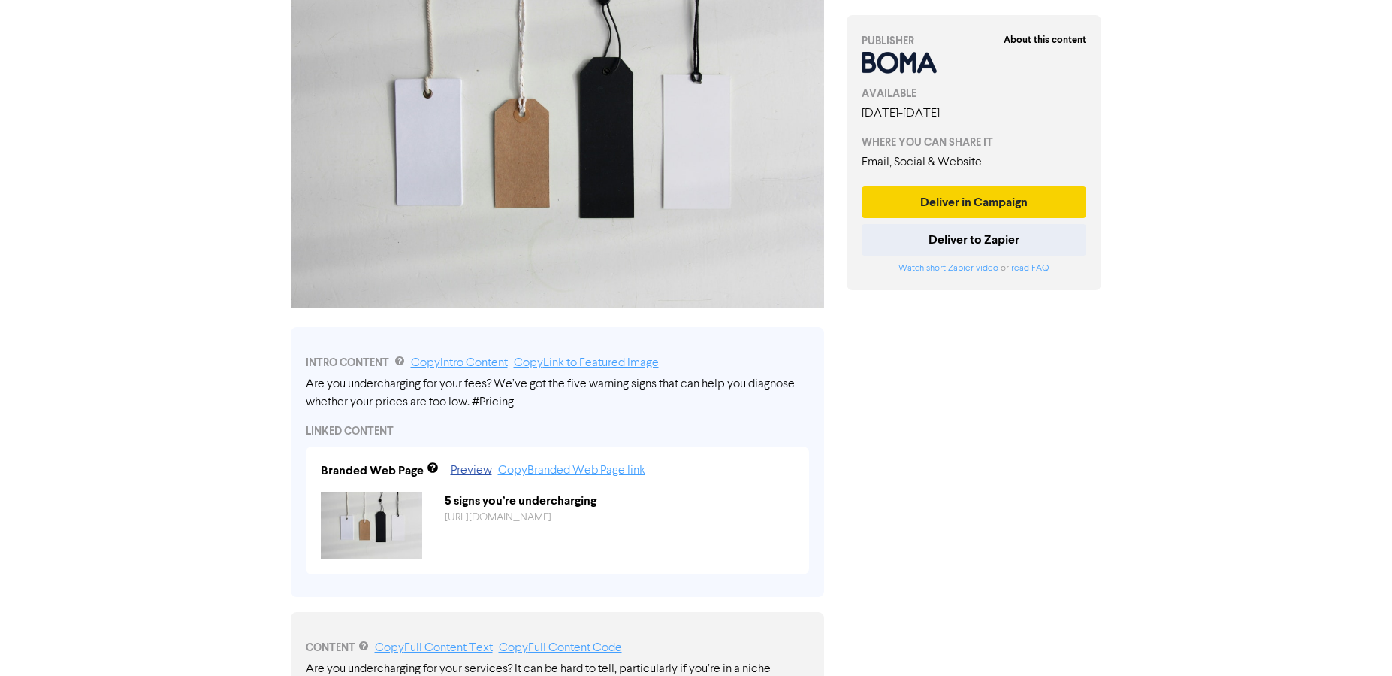
click at [1000, 207] on button "Deliver in Campaign" at bounding box center [974, 202] width 225 height 32
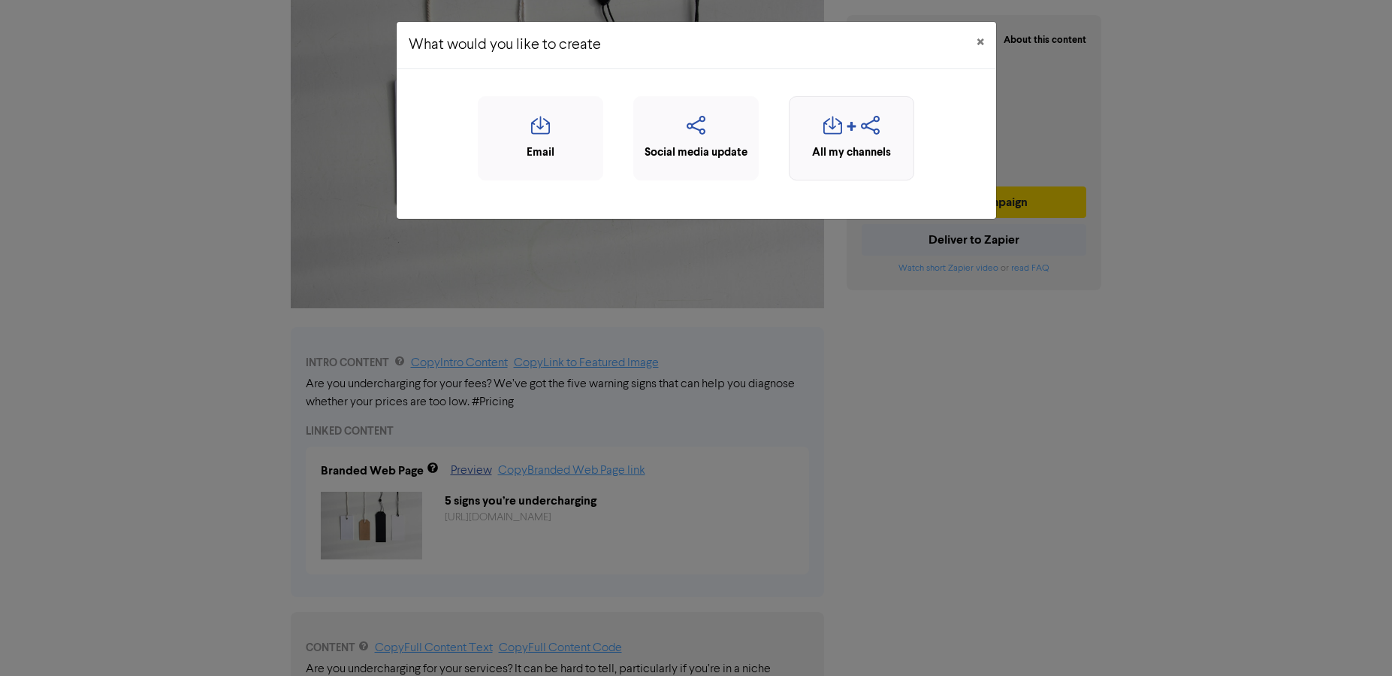
click at [863, 132] on icon "button" at bounding box center [870, 130] width 19 height 29
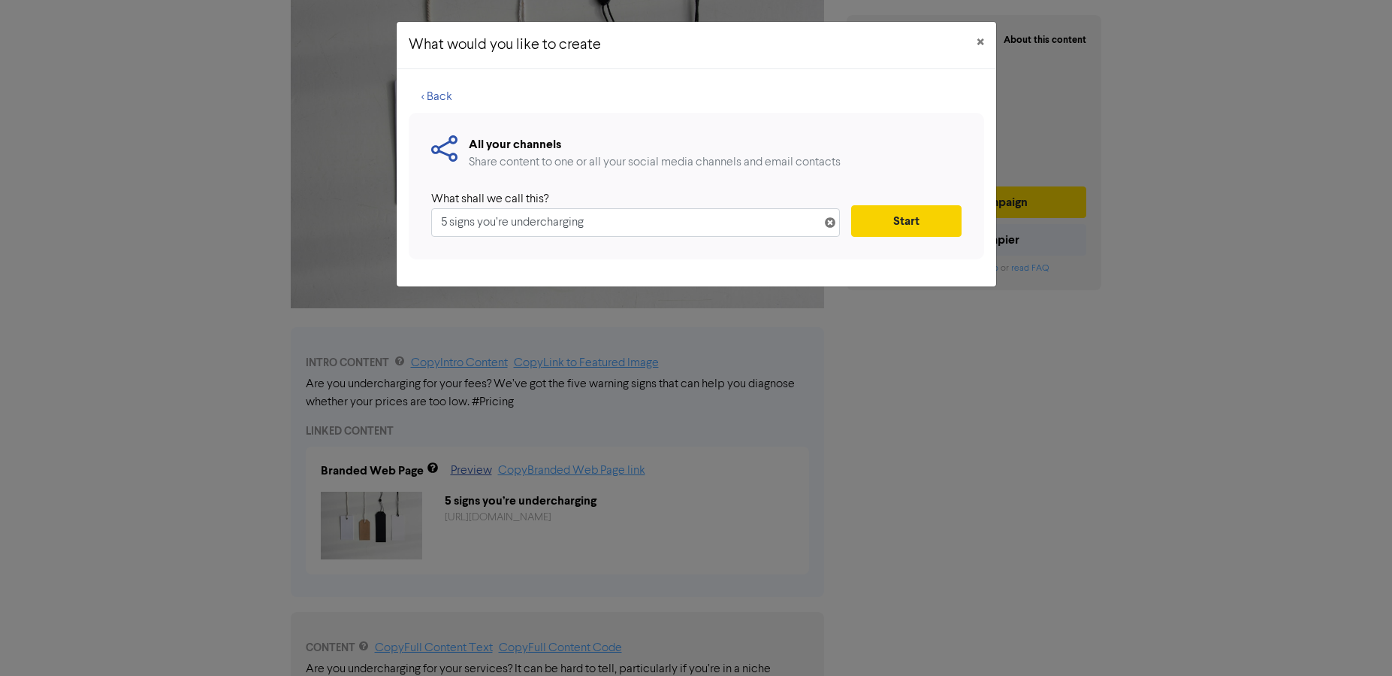
click at [881, 219] on button "Start" at bounding box center [906, 221] width 110 height 32
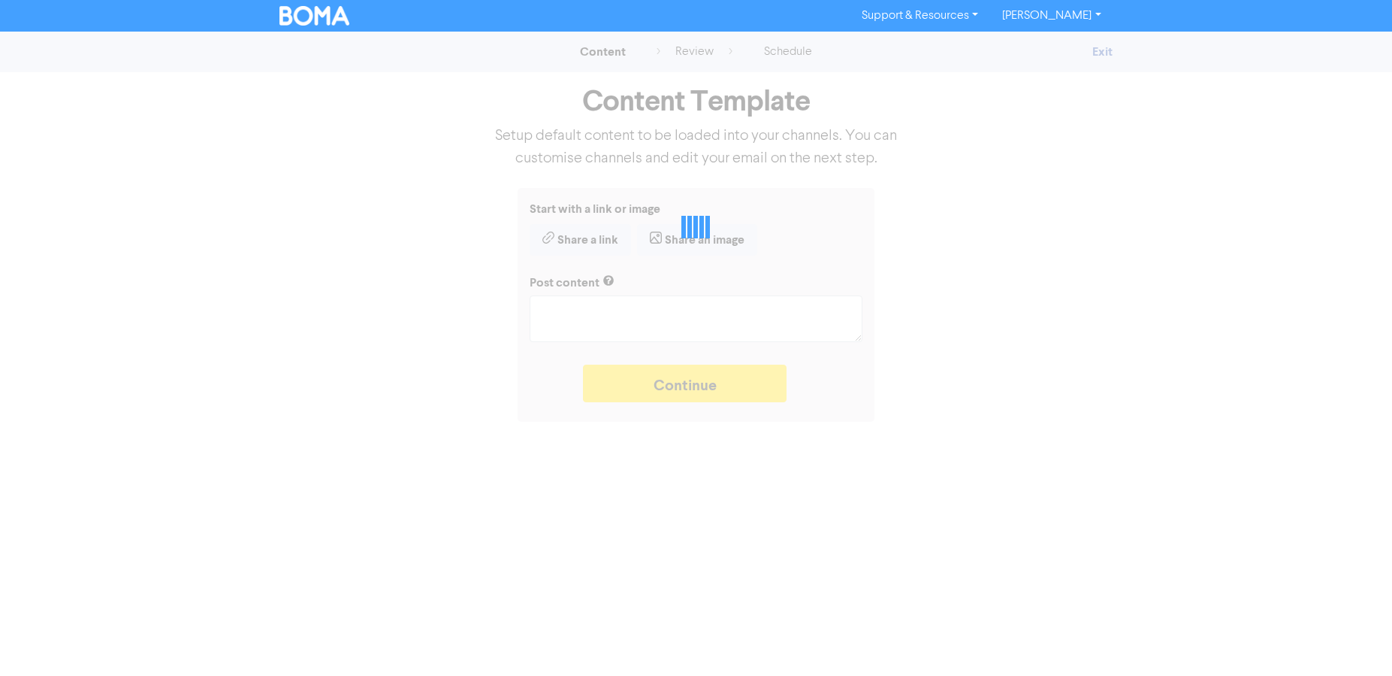
type textarea "x"
type textarea "Are you undercharging for your fees? We’ve got the five warning signs that can …"
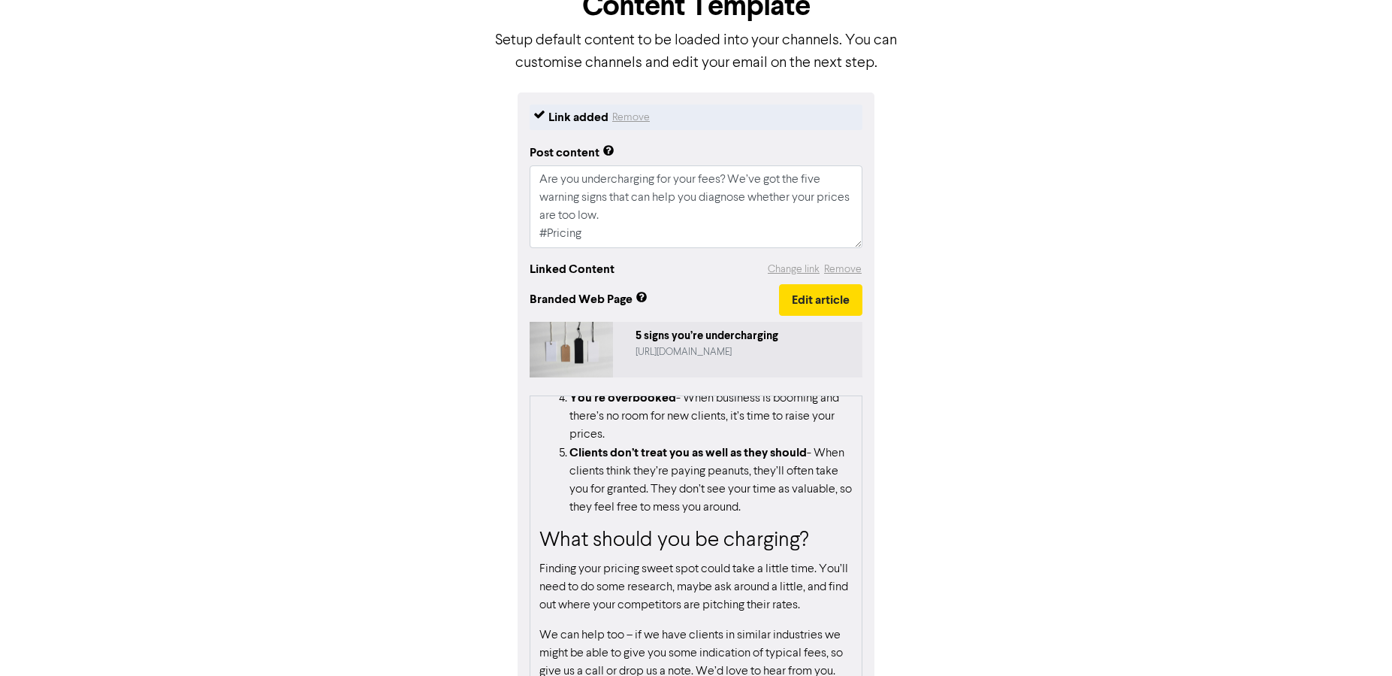
scroll to position [195, 0]
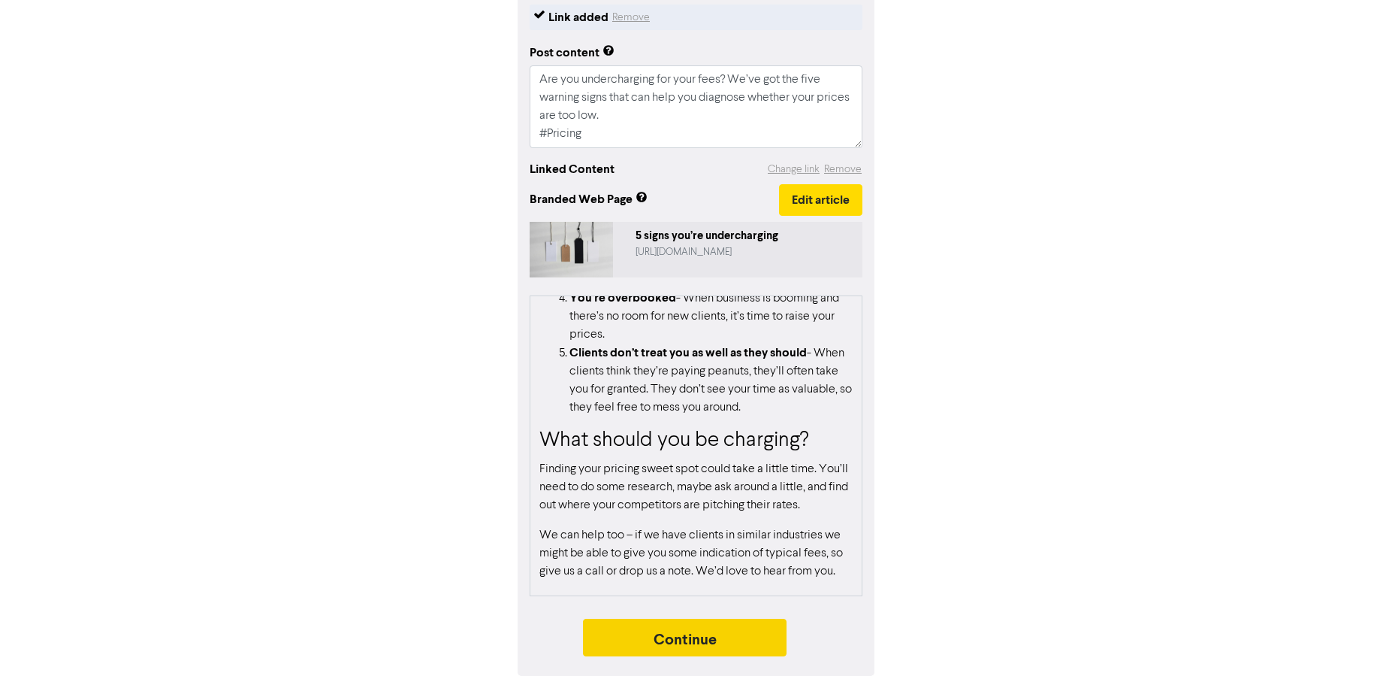
click at [645, 642] on button "Continue" at bounding box center [685, 637] width 204 height 38
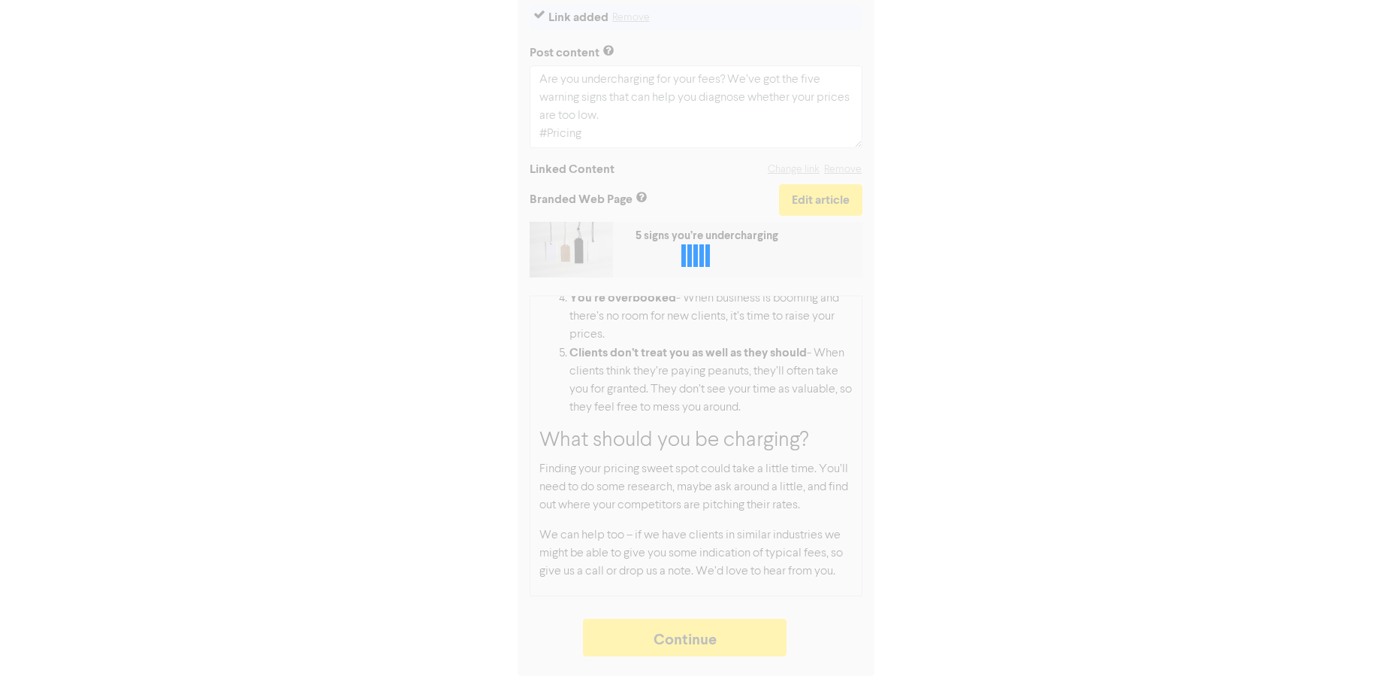
type textarea "x"
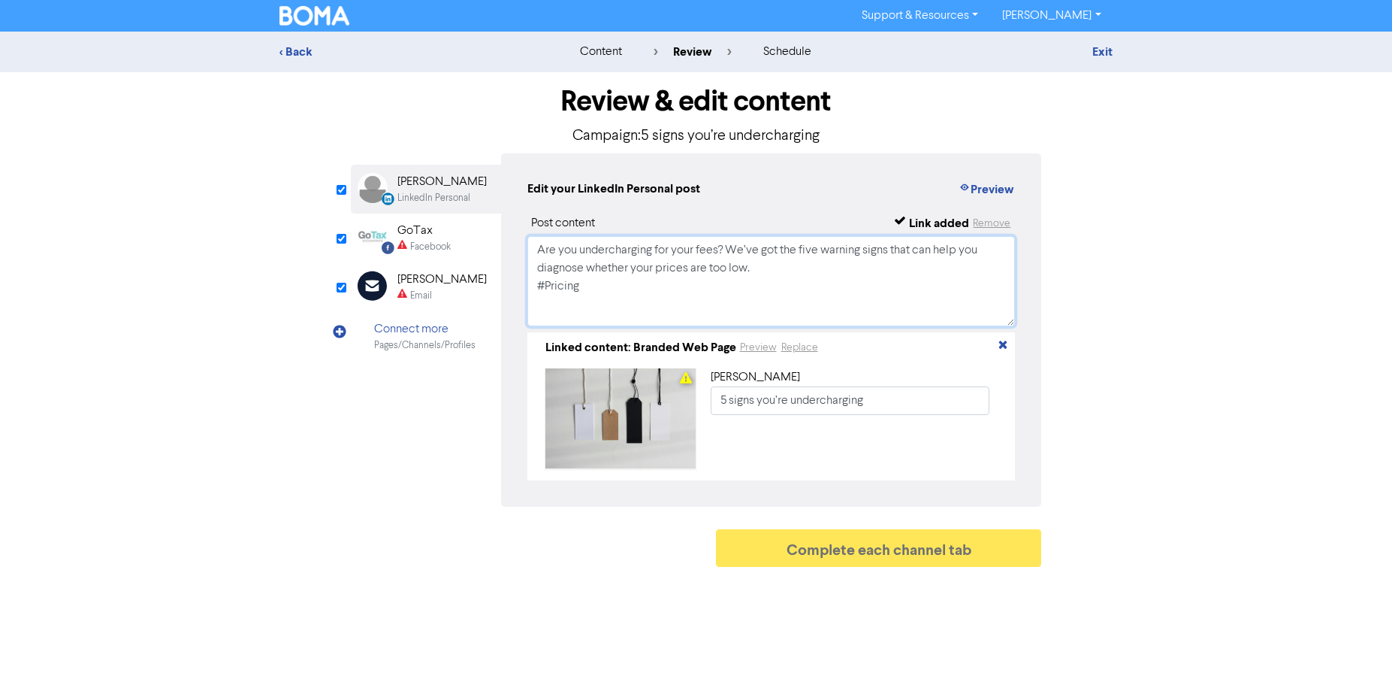
click at [649, 295] on textarea "Are you undercharging for your fees? We’ve got the five warning signs that can …" at bounding box center [772, 281] width 488 height 90
drag, startPoint x: 595, startPoint y: 282, endPoint x: 509, endPoint y: 234, distance: 98.9
click at [509, 234] on div "Edit your LinkedIn Personal post Preview Post content Link added Remove Are you…" at bounding box center [771, 329] width 541 height 353
click at [413, 230] on div "GoTax" at bounding box center [424, 231] width 53 height 18
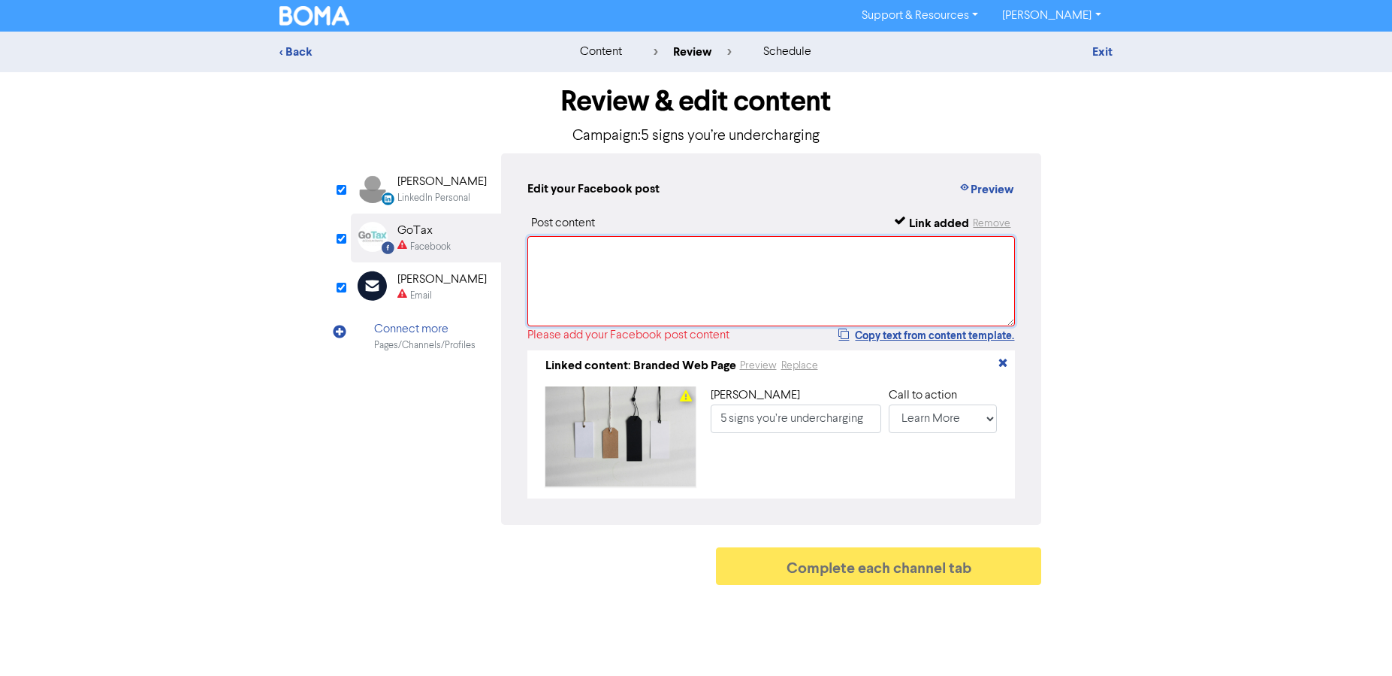
click at [553, 264] on textarea at bounding box center [772, 281] width 488 height 90
paste textarea "Are you undercharging for your fees? We’ve got the five warning signs that can …"
type textarea "Are you undercharging for your fees? We’ve got the five warning signs that can …"
type input "Are you undercharging for your fees? We’ve got the five warning signs that can …"
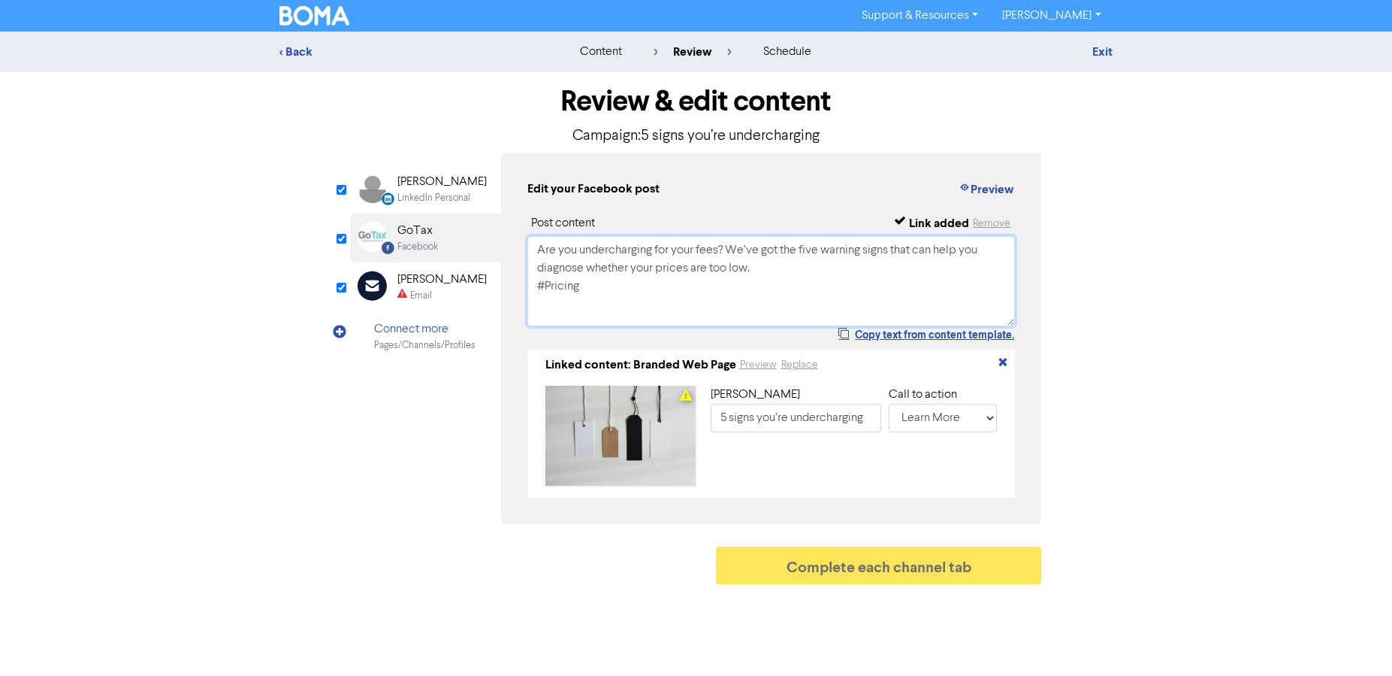
type textarea "Are you undercharging for your fees? We’ve got the five warning signs that can …"
click at [433, 286] on div "[PERSON_NAME]" at bounding box center [442, 280] width 89 height 18
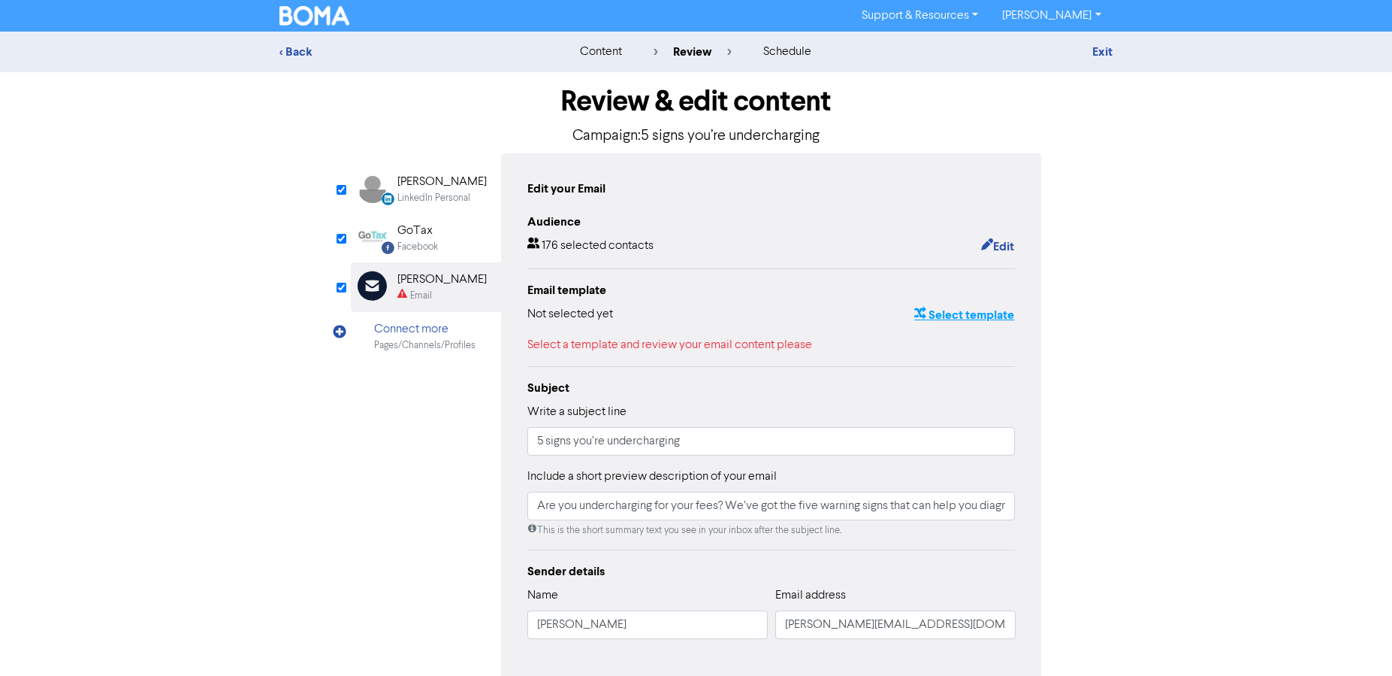
click at [971, 305] on button "Select template" at bounding box center [964, 315] width 101 height 20
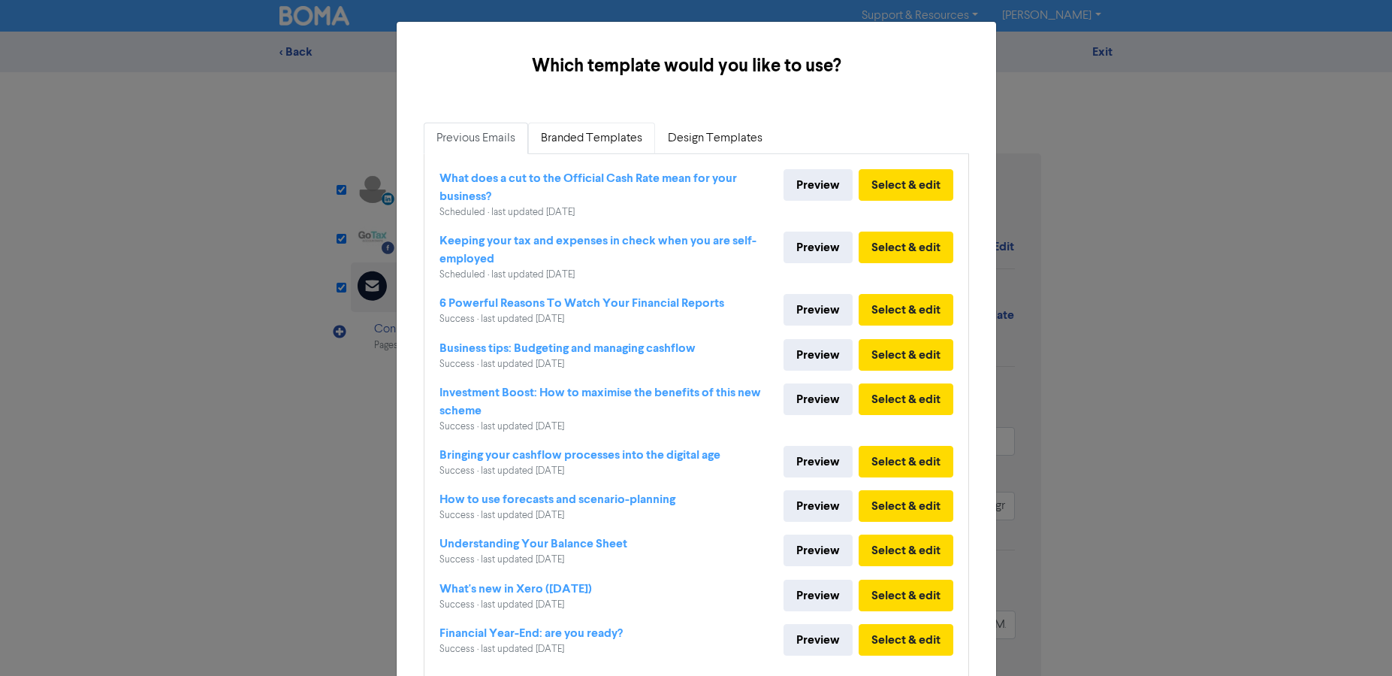
click at [559, 131] on link "Branded Templates" at bounding box center [591, 138] width 127 height 32
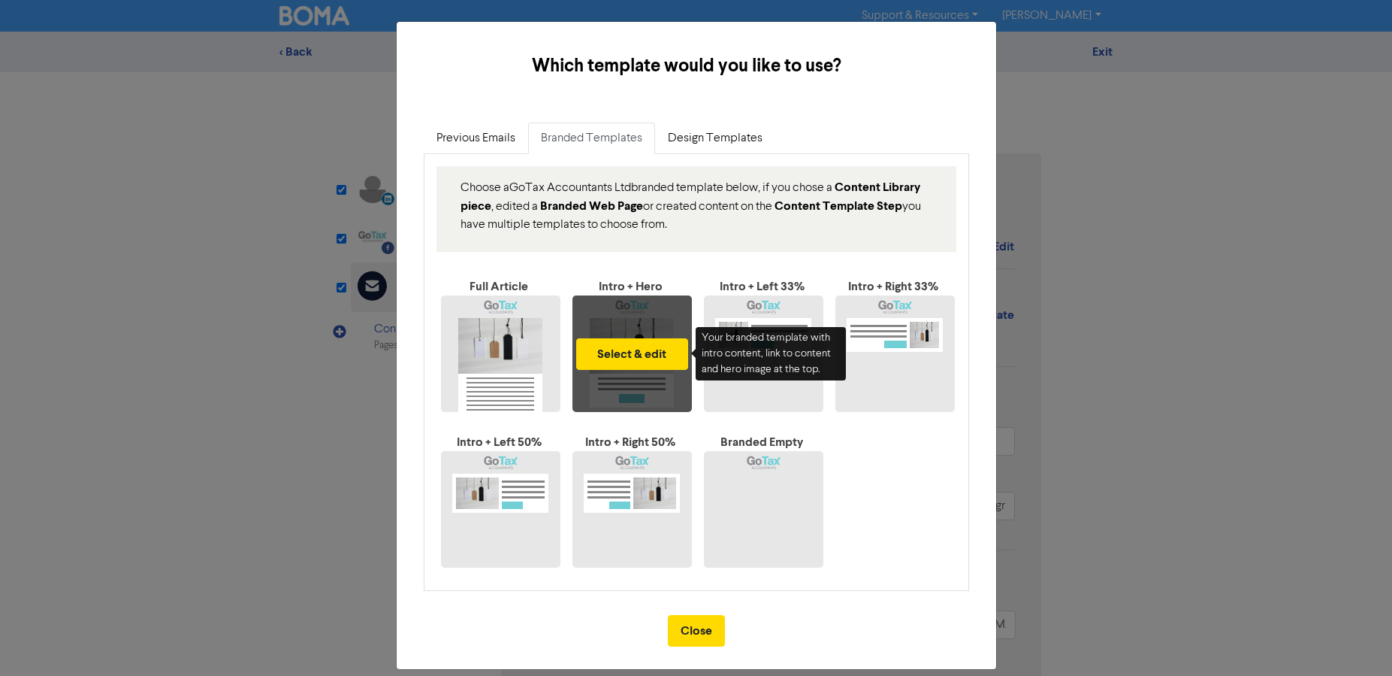
click at [621, 299] on div "Select & edit" at bounding box center [632, 353] width 119 height 116
click at [627, 349] on button "Select & edit" at bounding box center [632, 354] width 112 height 32
type input "Are you undercharging for your fees? We’ve got the five warning signs that can …"
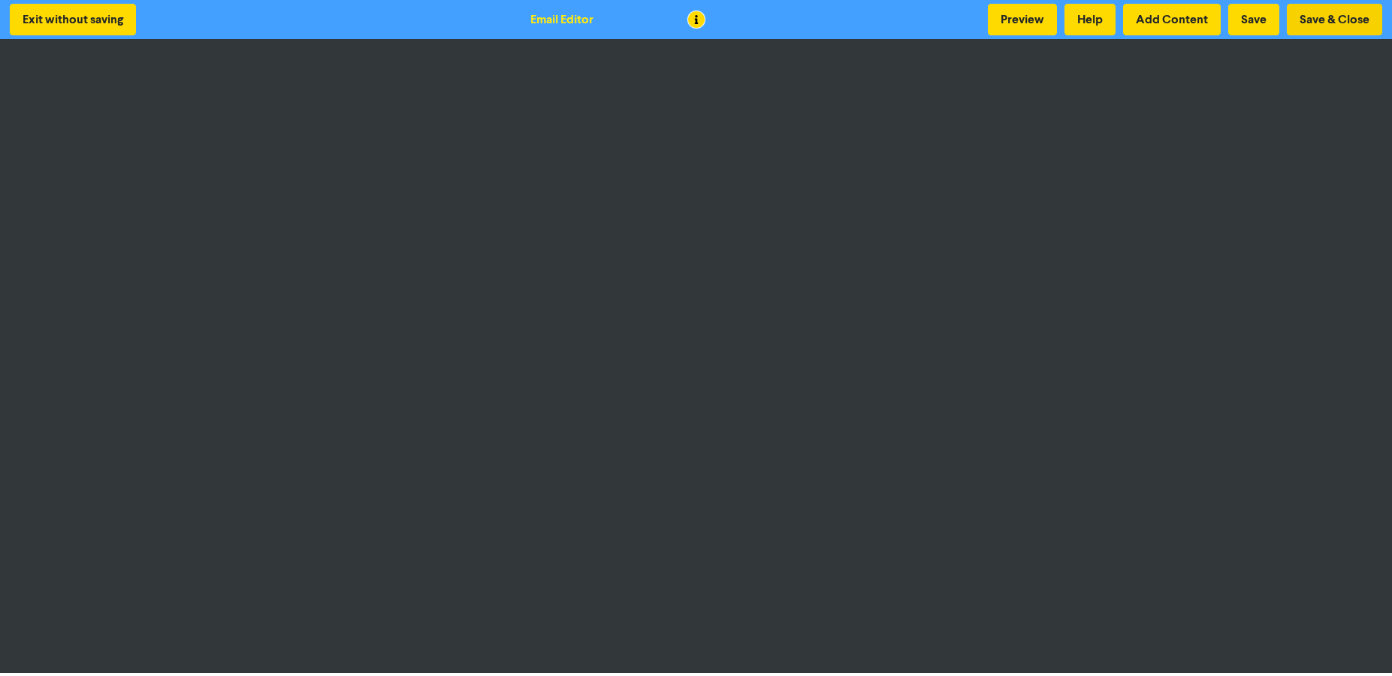
click at [1335, 27] on button "Save & Close" at bounding box center [1334, 20] width 95 height 32
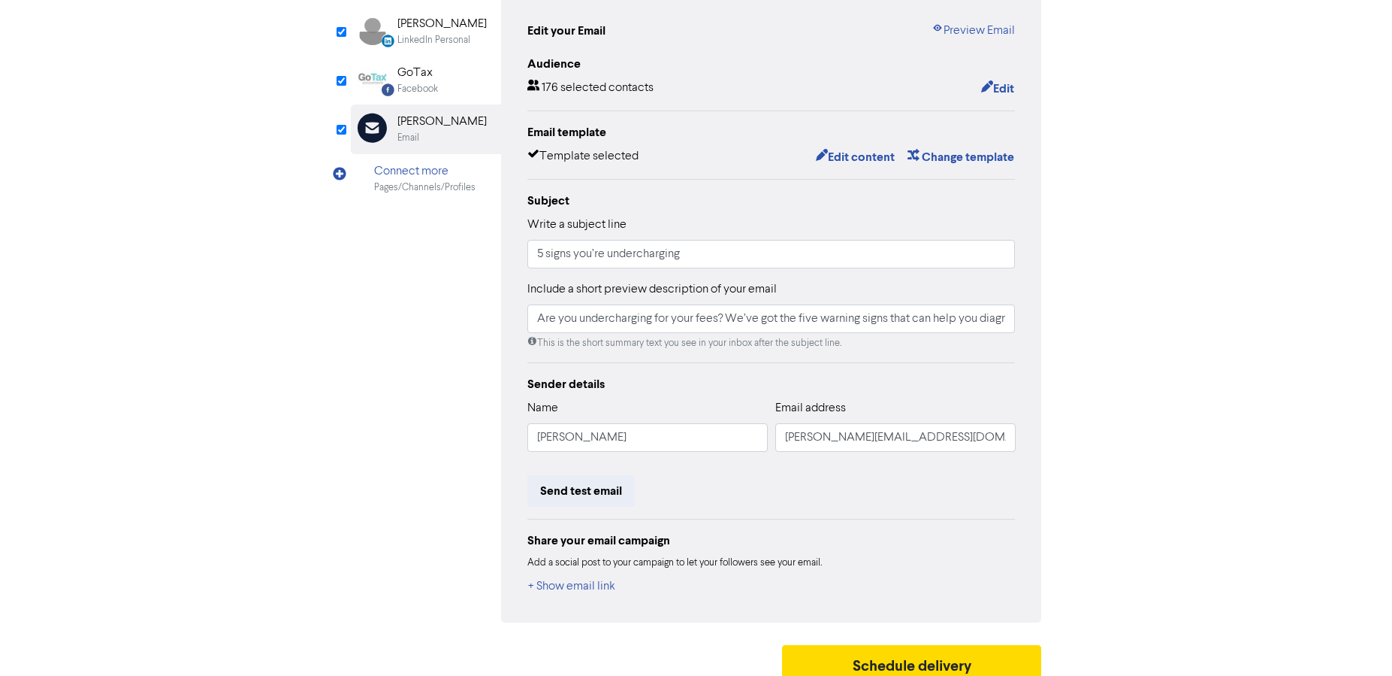
scroll to position [171, 0]
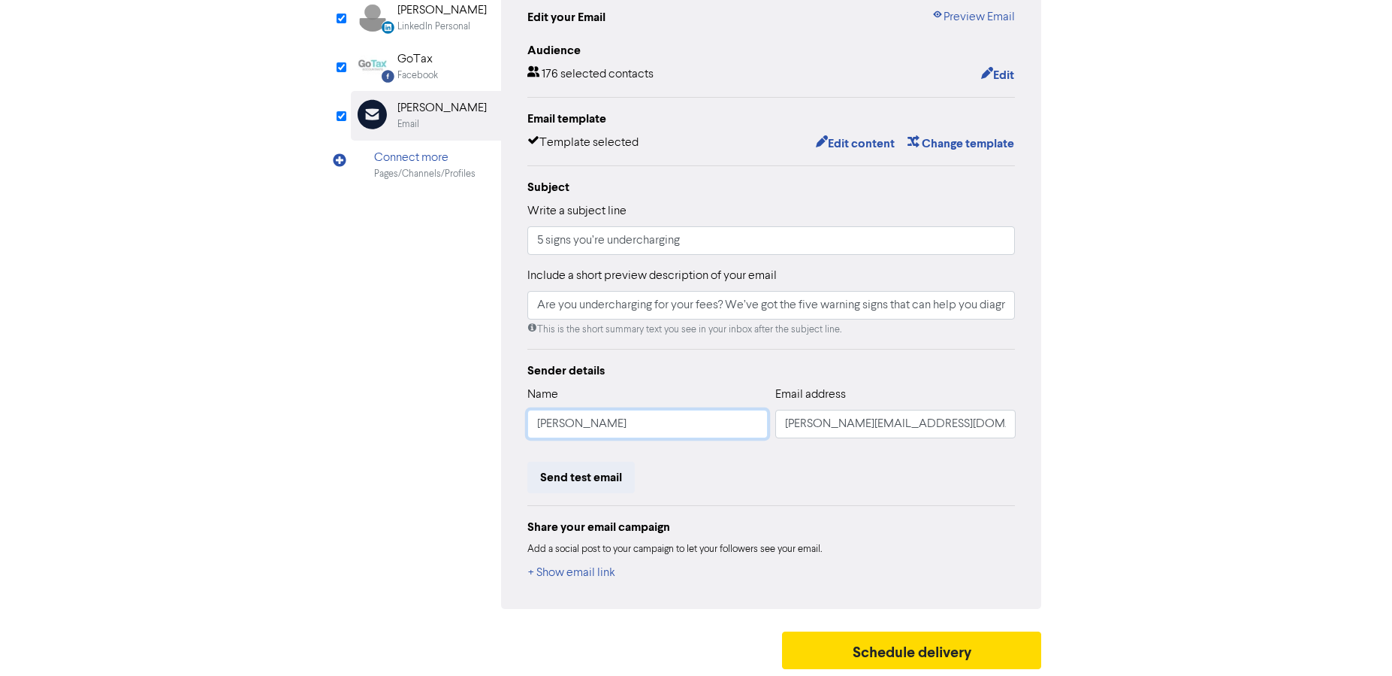
drag, startPoint x: 573, startPoint y: 422, endPoint x: 628, endPoint y: 418, distance: 55.7
type input "Are you undercharging for your fees? We’ve got the five warning signs that can …"
type input "[PERSON_NAME]"
type input "Are you undercharging for your fees? We’ve got the five warning signs that can …"
type input "[PERSON_NAME]"
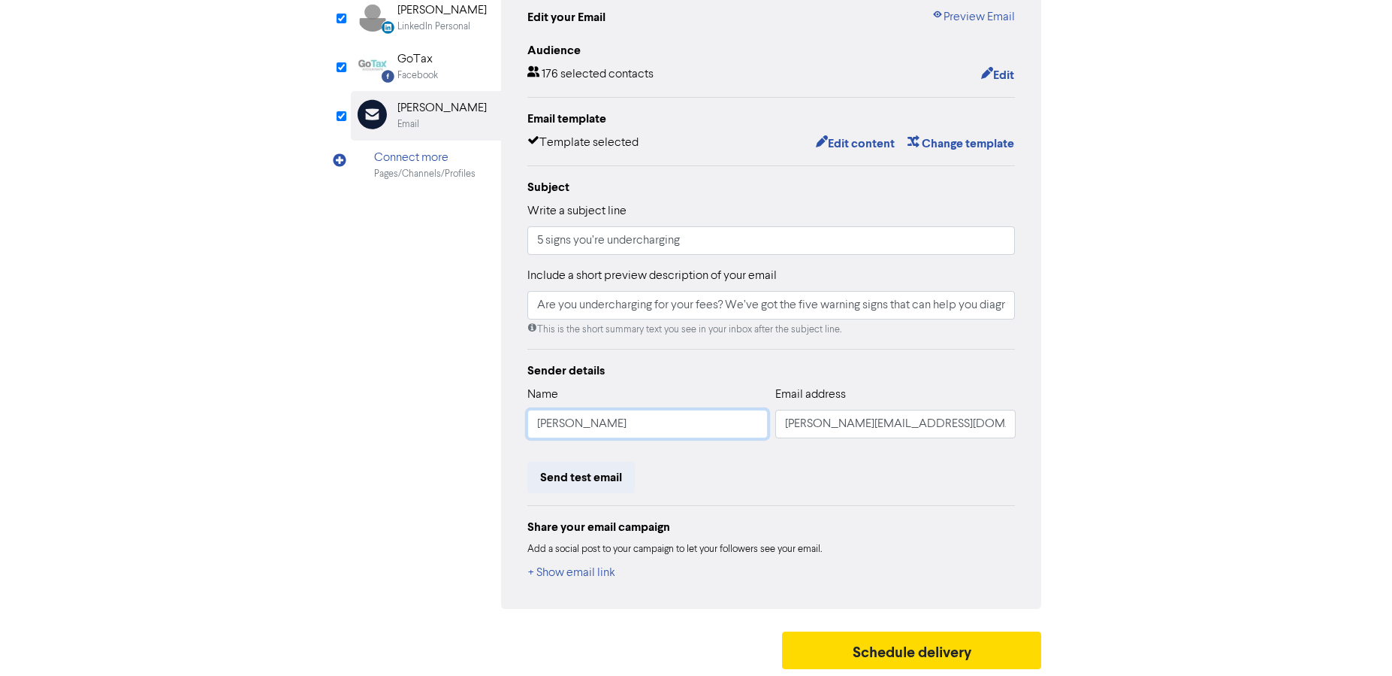
type input "Are you undercharging for your fees? We’ve got the five warning signs that can …"
type input "[PERSON_NAME]"
type input "Are you undercharging for your fees? We’ve got the five warning signs that can …"
type input "[PERSON_NAME]"
type input "Are you undercharging for your fees? We’ve got the five warning signs that can …"
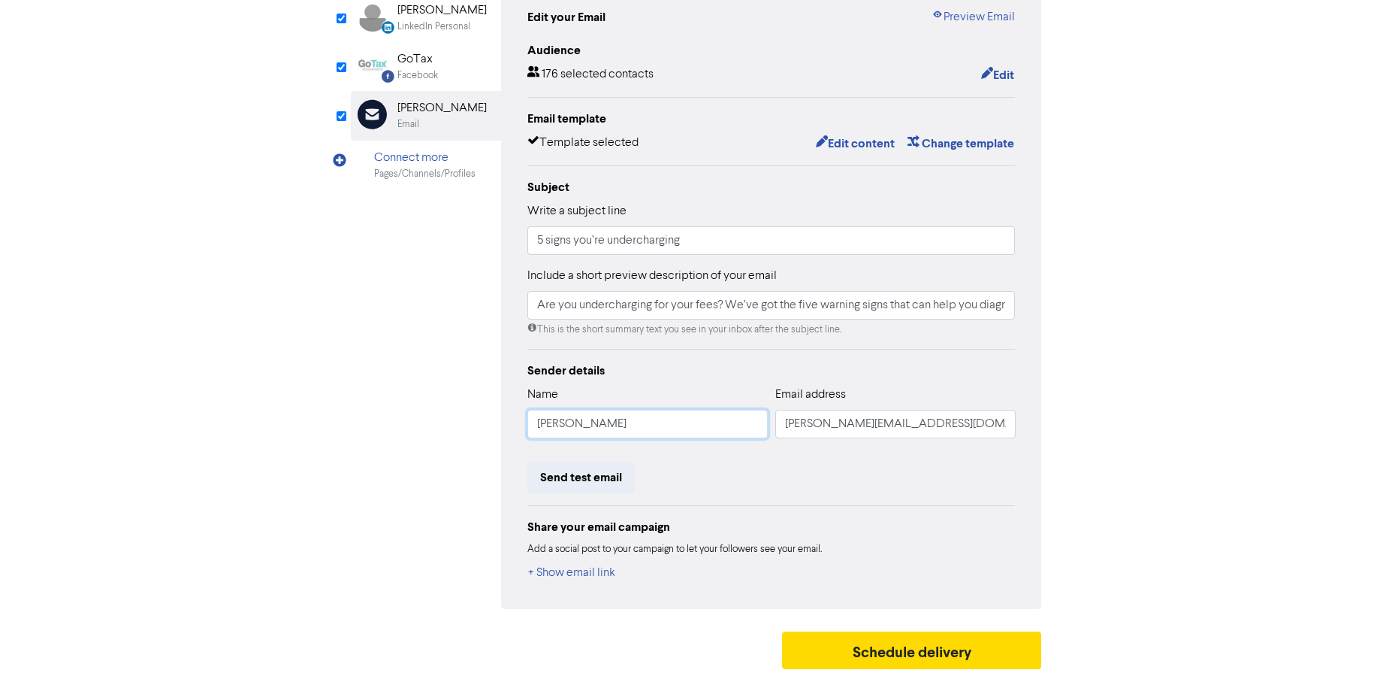
type input "[PERSON_NAME]"
type input "Are you undercharging for your fees? We’ve got the five warning signs that can …"
type input "[PERSON_NAME]"
type input "Are you undercharging for your fees? We’ve got the five warning signs that can …"
type input "[PERSON_NAME]"
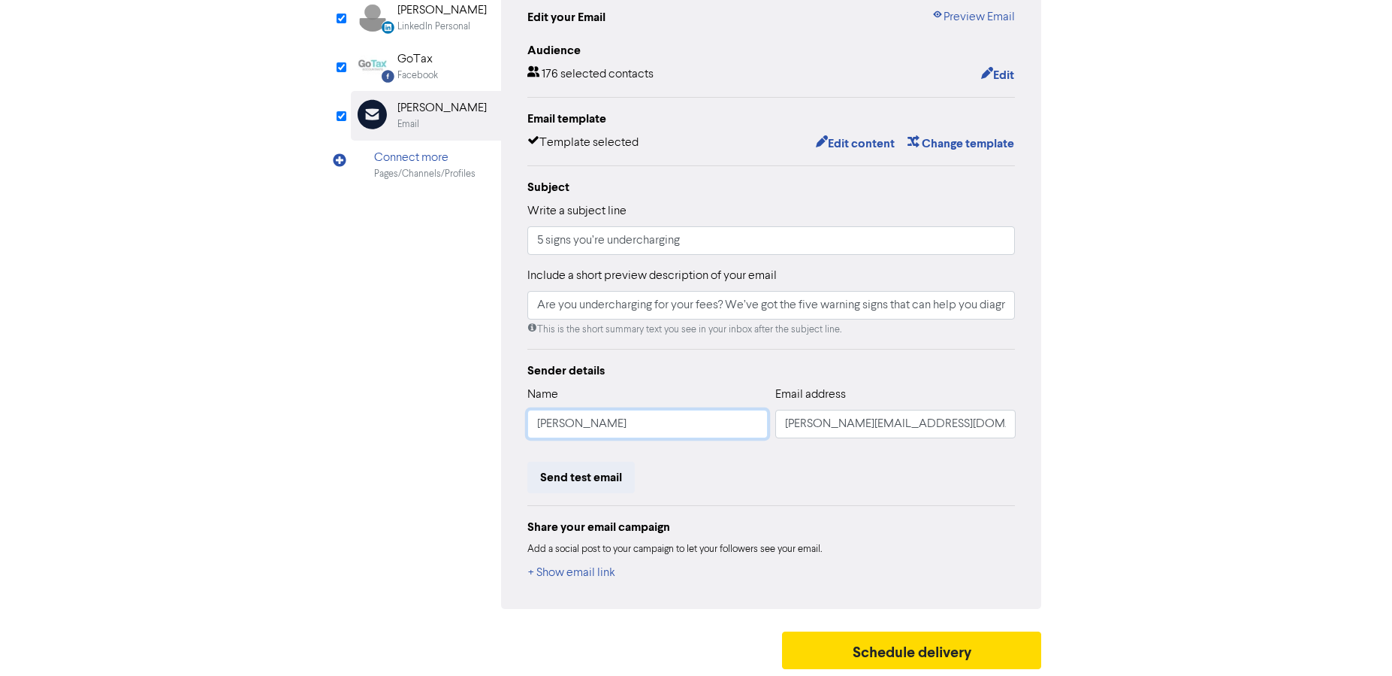
type input "Are you undercharging for your fees? We’ve got the five warning signs that can …"
type input "[PERSON_NAME]"
type input "Are you undercharging for your fees? We’ve got the five warning signs that can …"
type input "[PERSON_NAME]"
type input "Are you undercharging for your fees? We’ve got the five warning signs that can …"
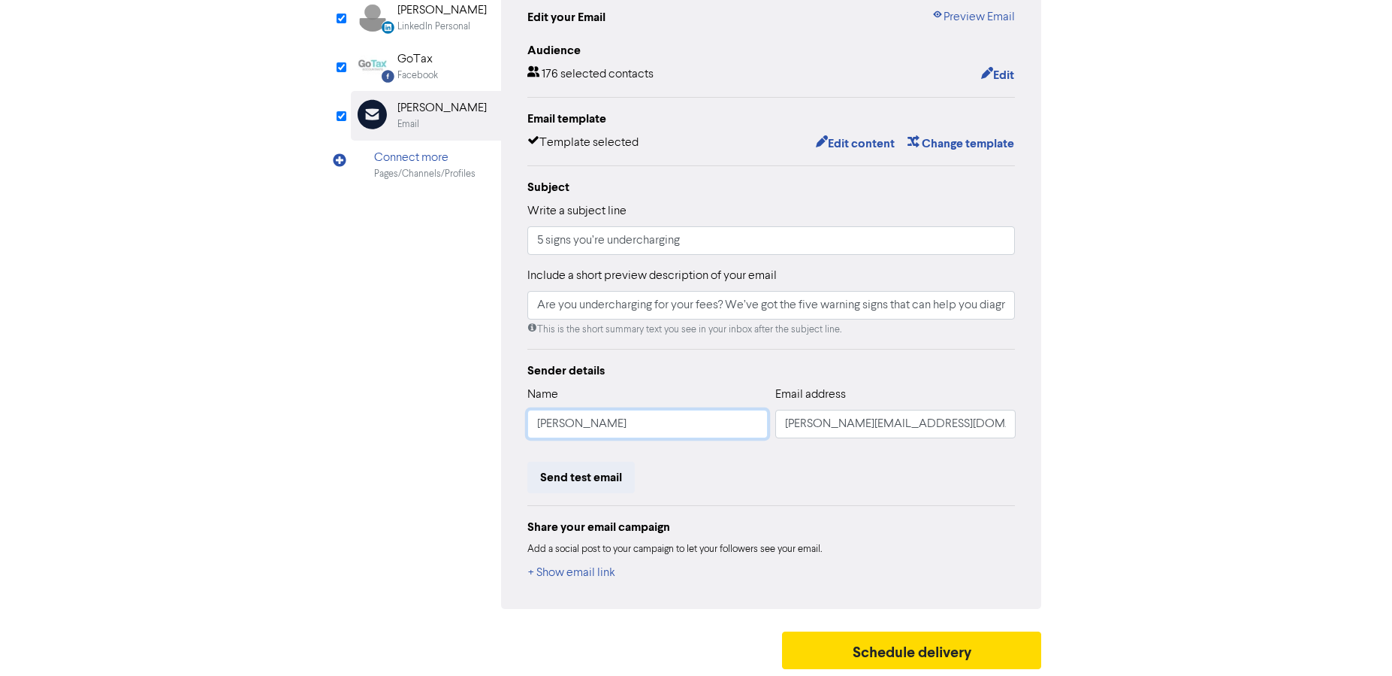
type input "[PERSON_NAME]"
type input "Are you undercharging for your fees? We’ve got the five warning signs that can …"
type input "[PERSON_NAME]"
click at [945, 646] on button "Schedule delivery" at bounding box center [912, 650] width 260 height 38
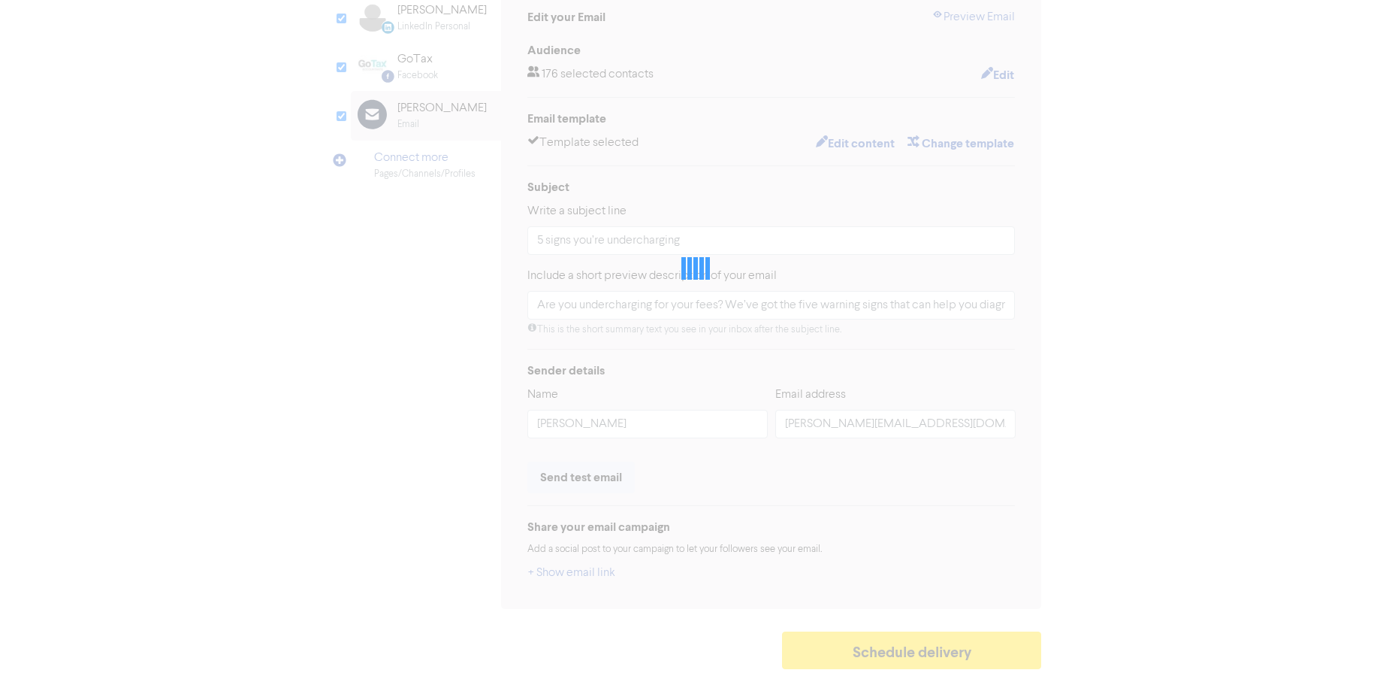
type input "Are you undercharging for your fees? We’ve got the five warning signs that can …"
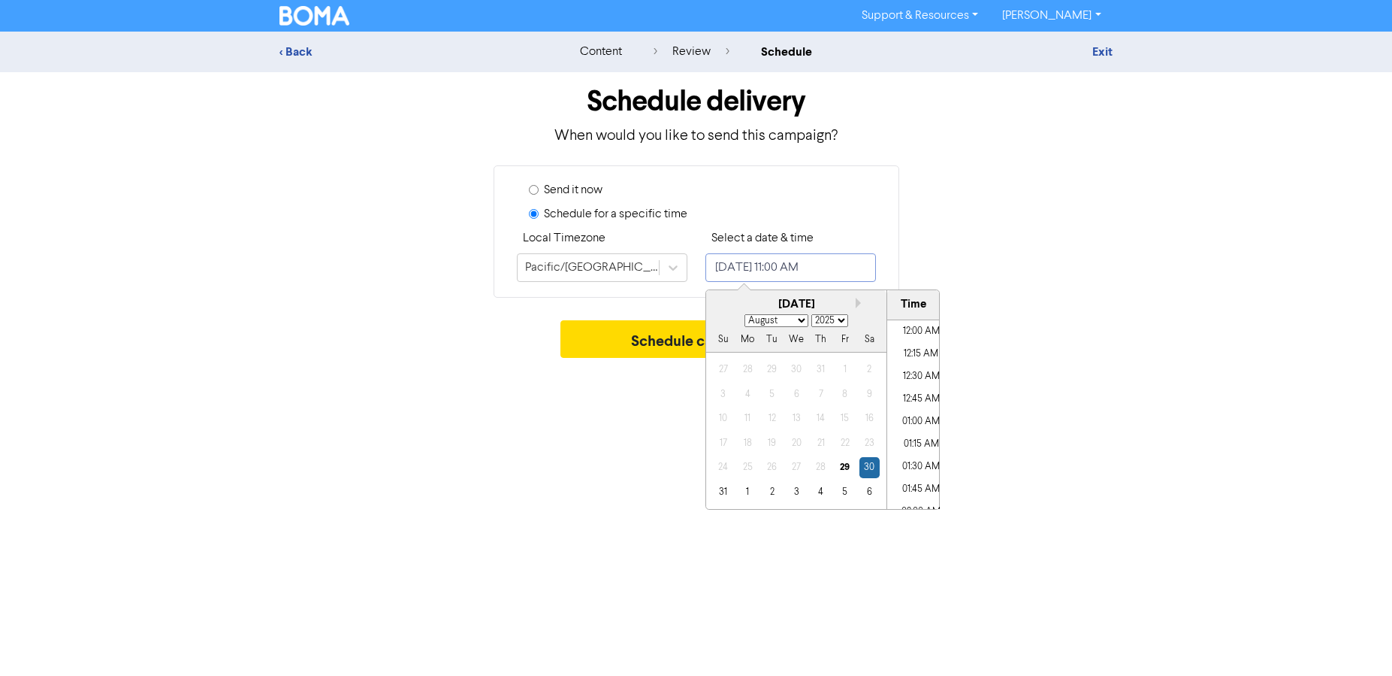
click at [818, 271] on input "[DATE] 11:00 AM" at bounding box center [791, 267] width 171 height 29
select select "8"
click at [842, 464] on div "3" at bounding box center [845, 467] width 20 height 20
type input "[DATE] 11:00 AM"
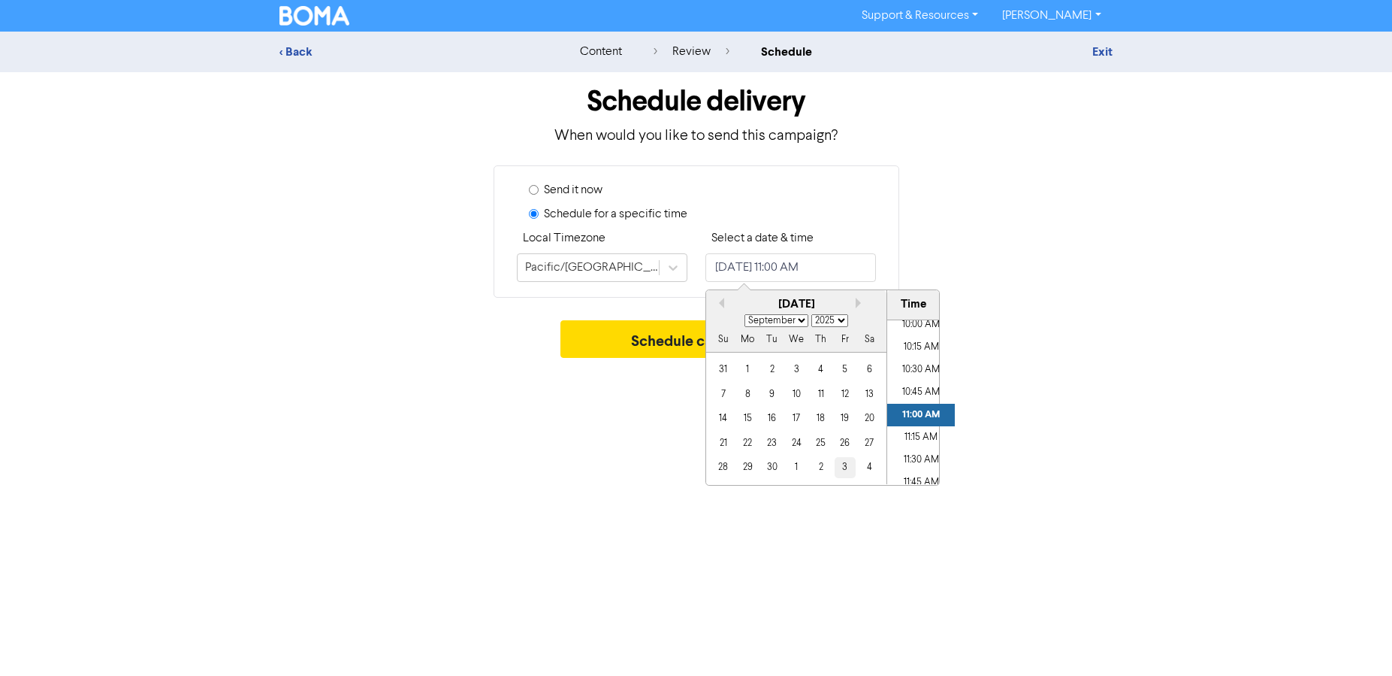
select select "9"
click at [921, 333] on li "10:00 AM" at bounding box center [921, 324] width 68 height 23
type input "[DATE] 10:00 AM"
click at [677, 337] on button "Schedule campaign" at bounding box center [696, 339] width 271 height 38
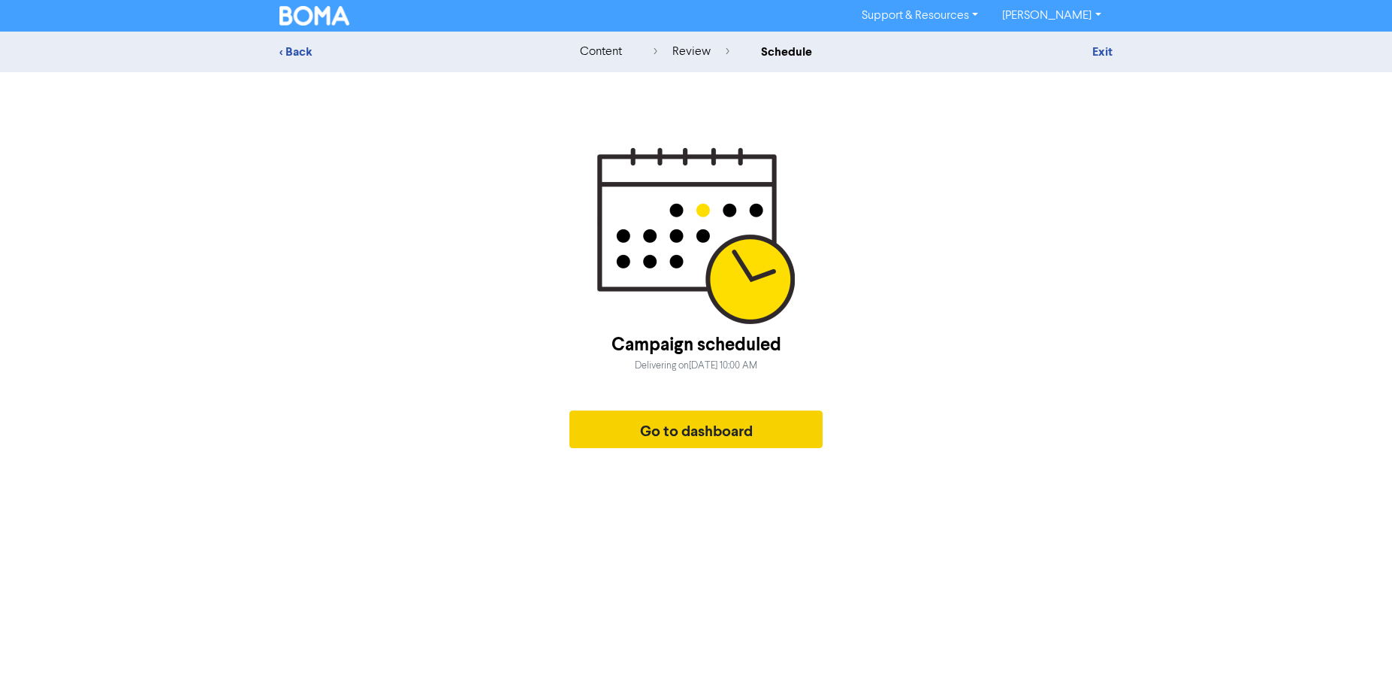
click at [677, 427] on button "Go to dashboard" at bounding box center [697, 429] width 254 height 38
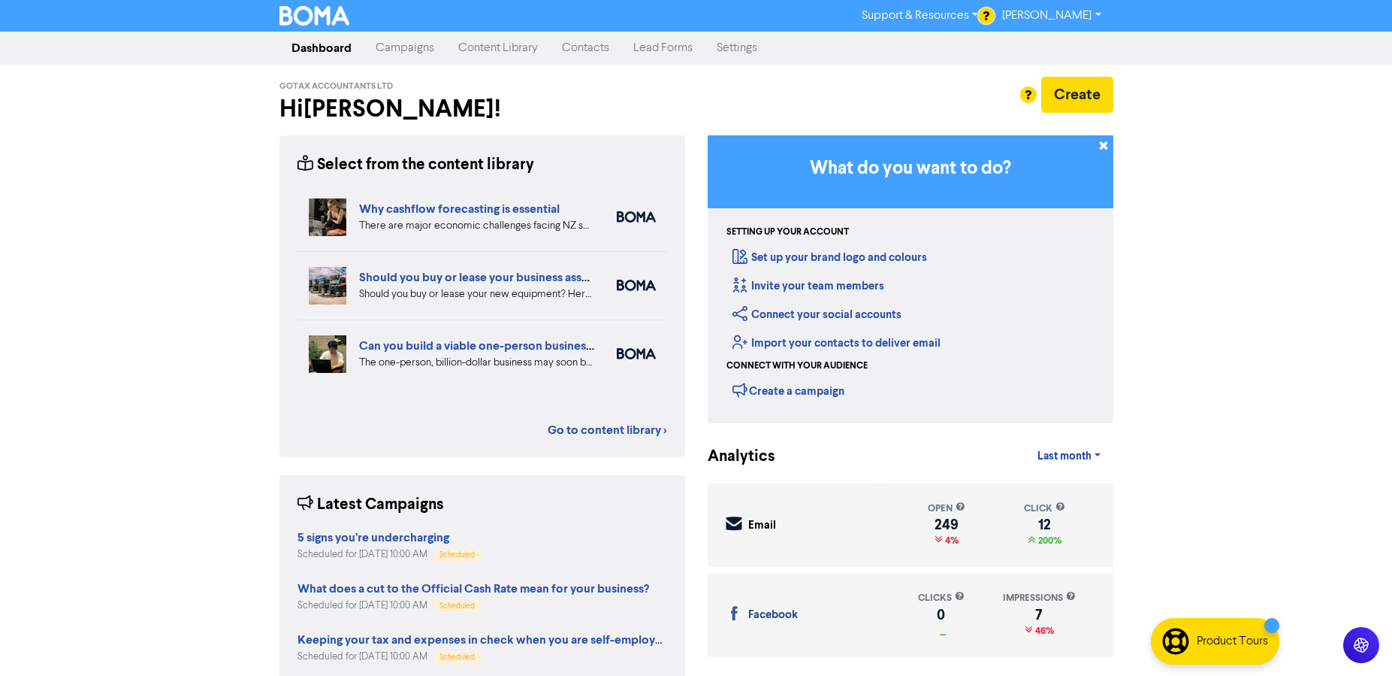
click at [401, 41] on link "Campaigns" at bounding box center [405, 48] width 83 height 30
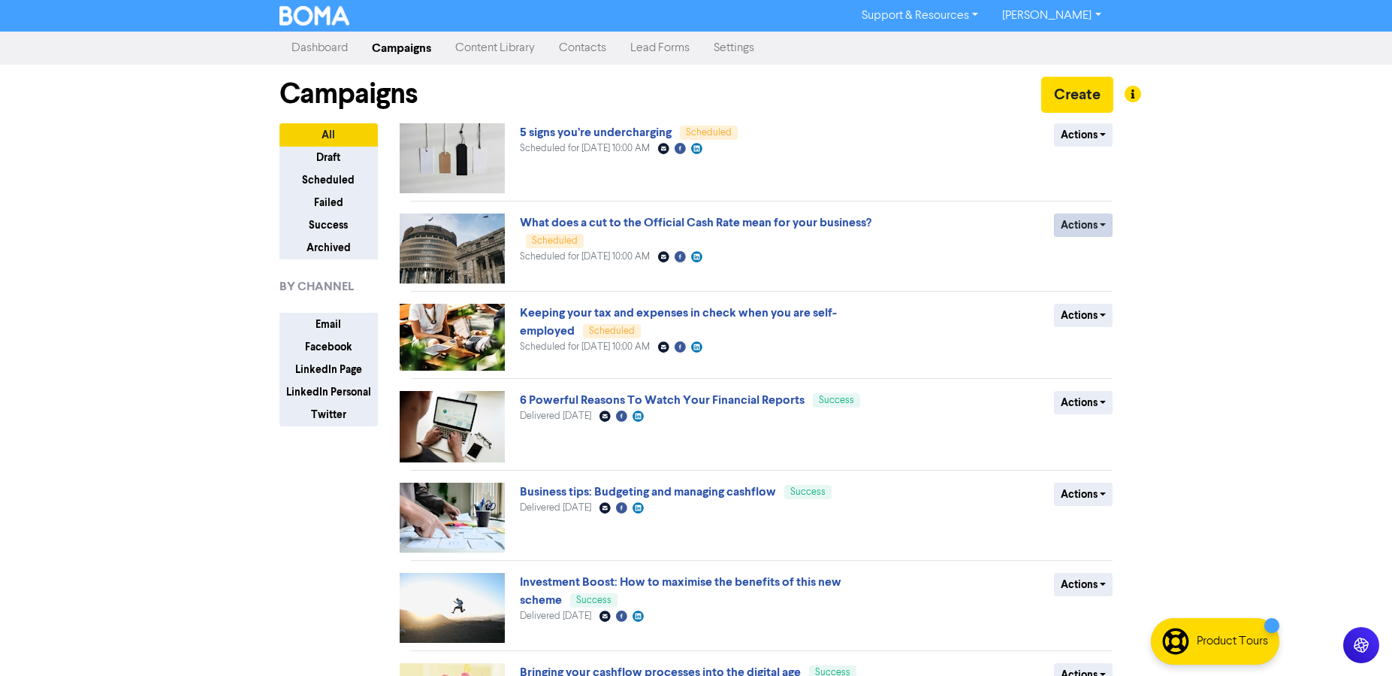
click at [1101, 225] on button "Actions" at bounding box center [1083, 224] width 59 height 23
click at [1098, 252] on button "Revert to draft" at bounding box center [1114, 257] width 119 height 24
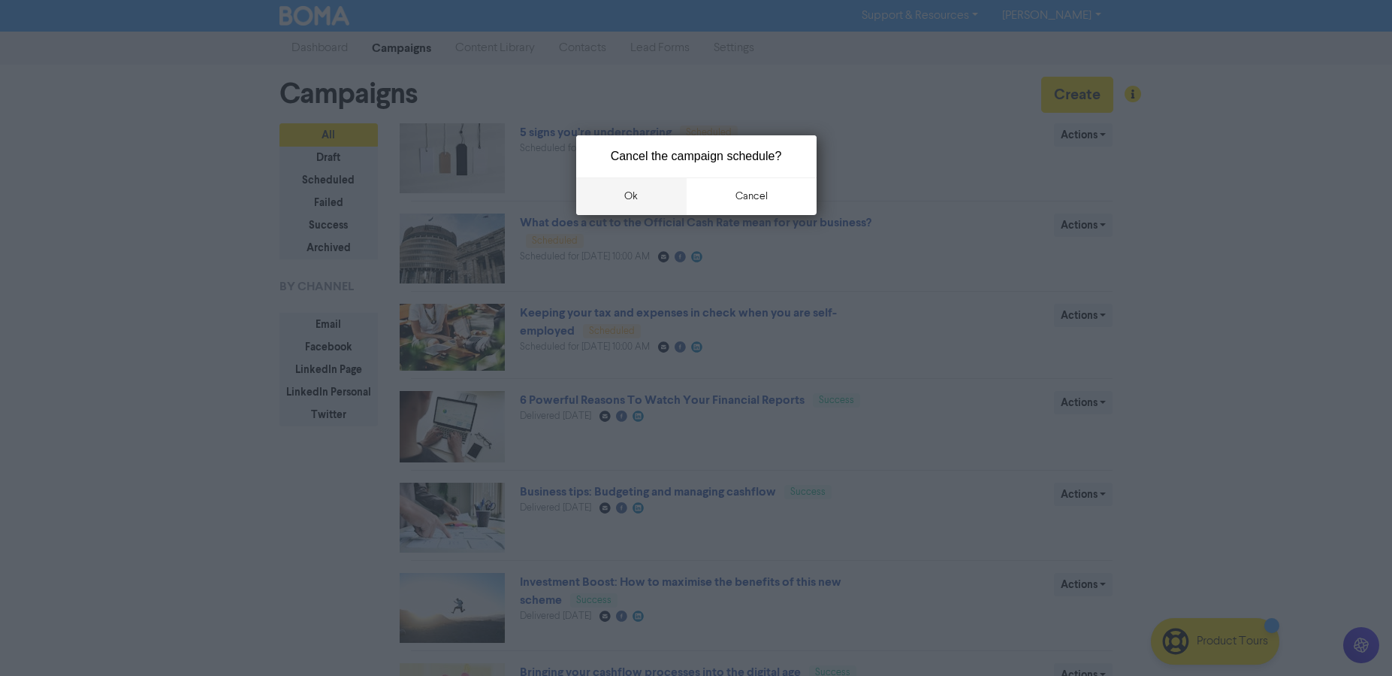
click at [652, 195] on button "ok" at bounding box center [631, 196] width 111 height 38
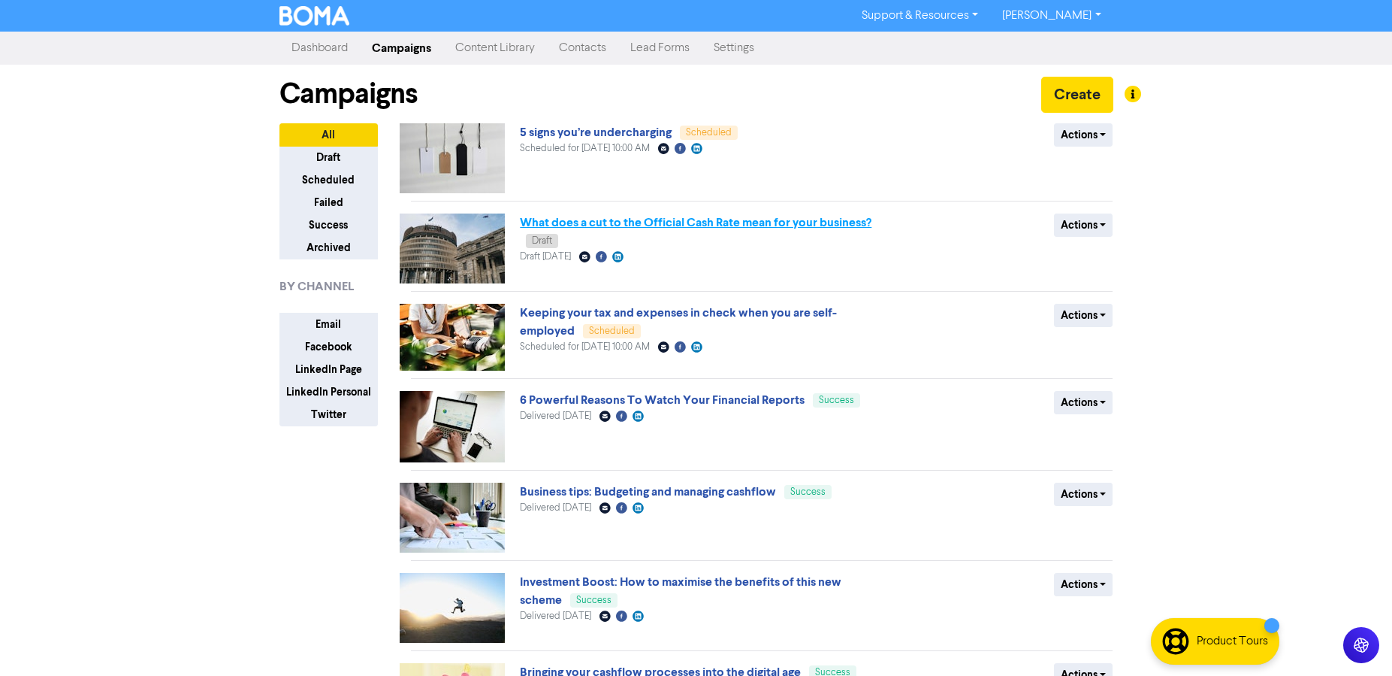
click at [642, 226] on link "What does a cut to the Official Cash Rate mean for your business?" at bounding box center [696, 222] width 352 height 15
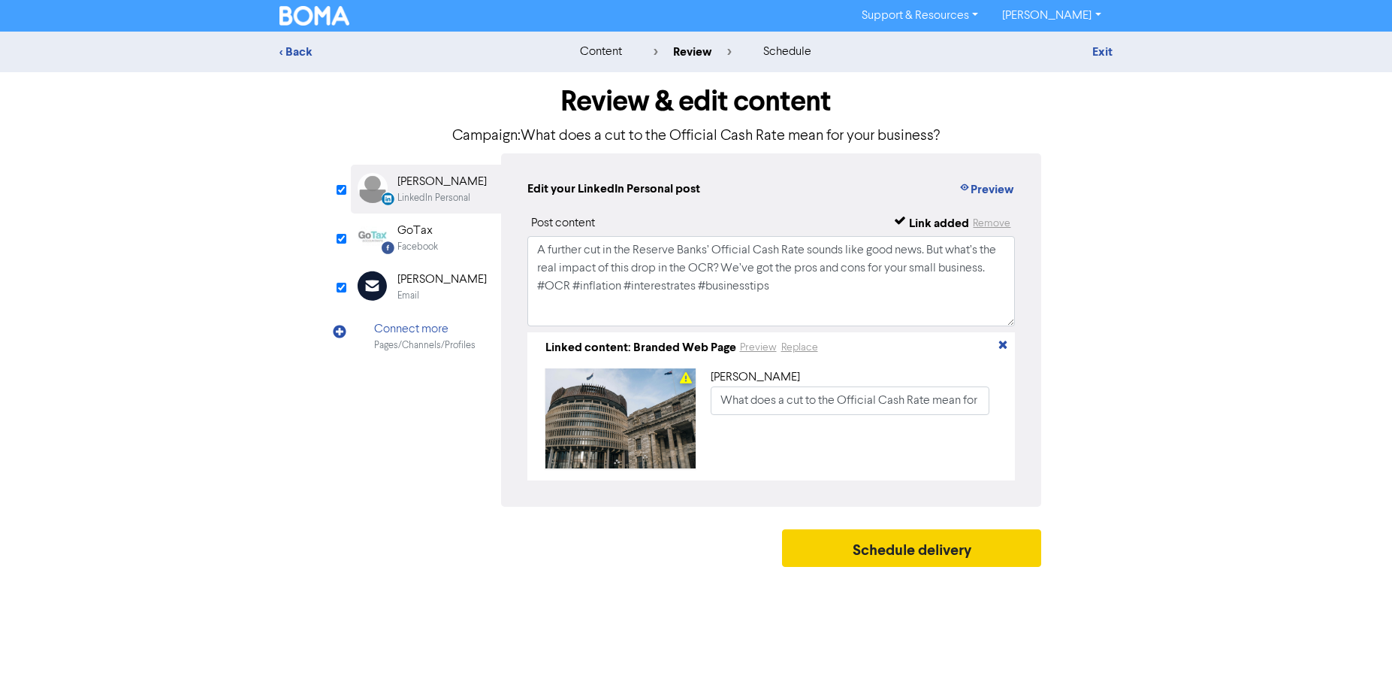
click at [948, 557] on button "Schedule delivery" at bounding box center [912, 548] width 260 height 38
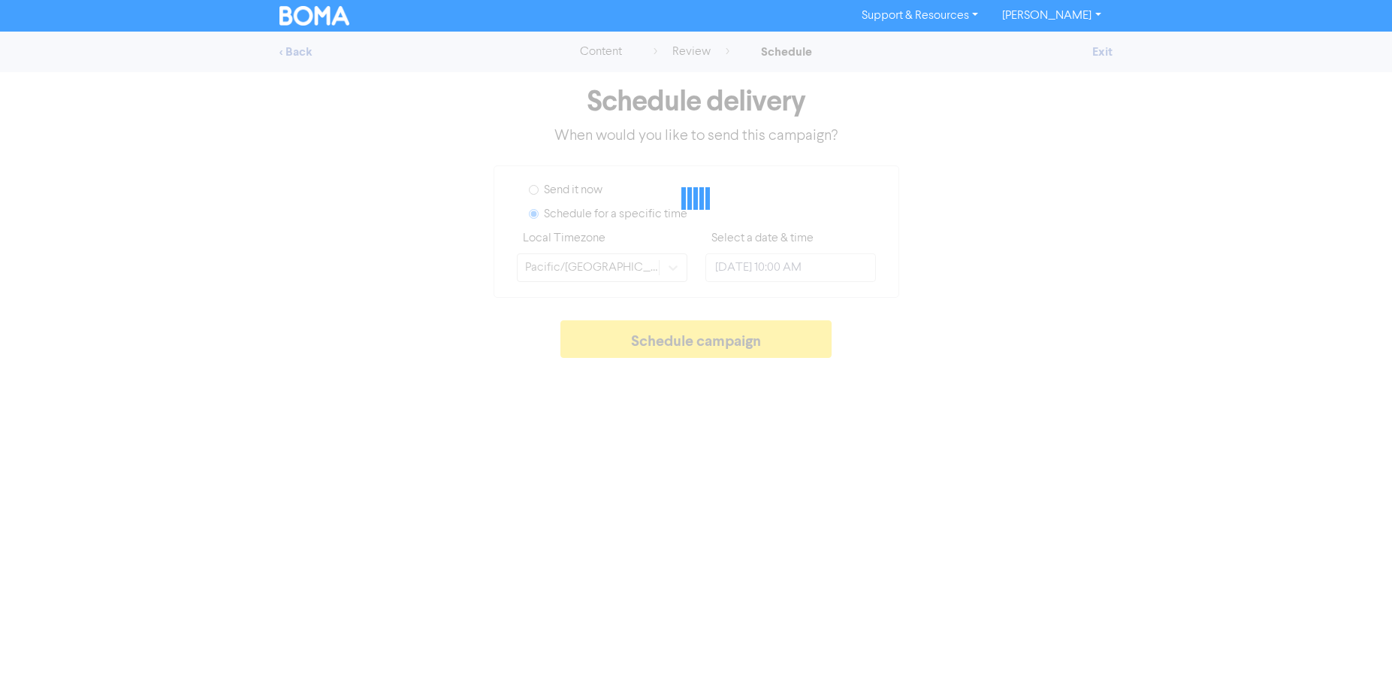
type input "[DATE] 11:00 AM"
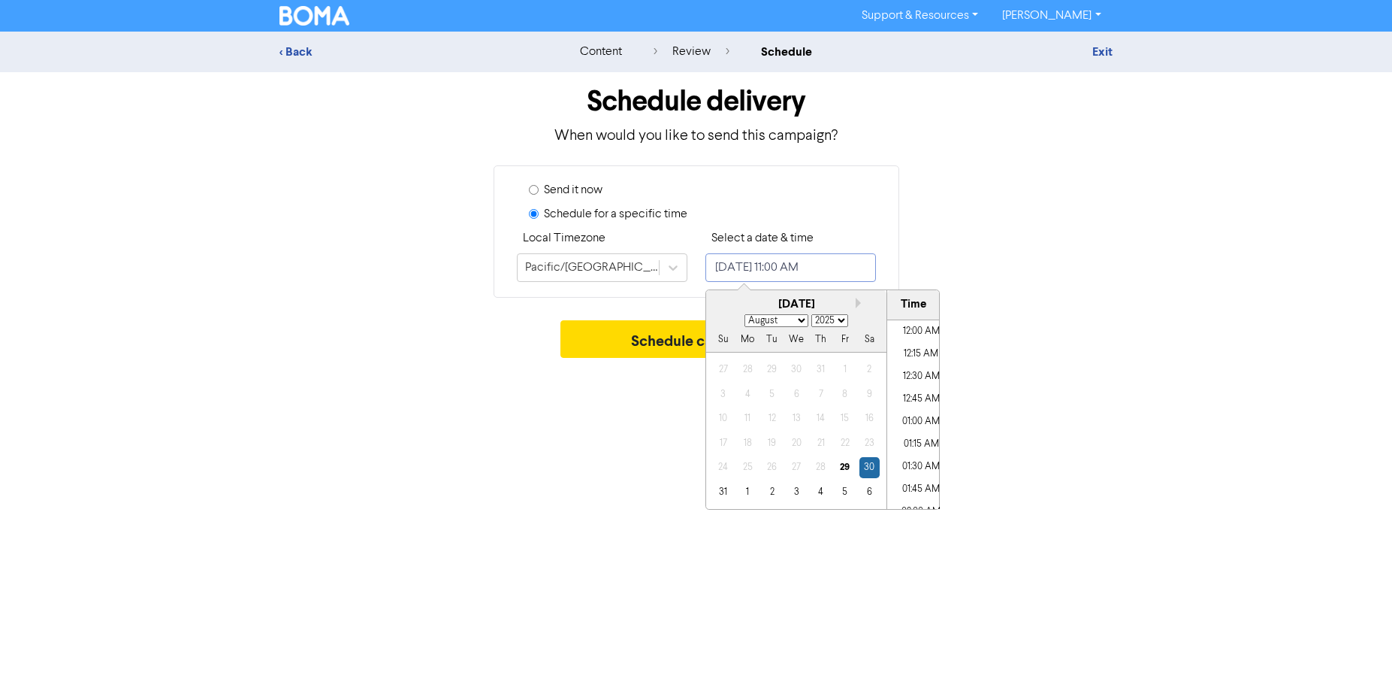
click at [755, 271] on input "[DATE] 11:00 AM" at bounding box center [791, 267] width 171 height 29
click at [858, 305] on button "Next month" at bounding box center [861, 303] width 11 height 11
select select "8"
click at [842, 411] on div "19" at bounding box center [845, 418] width 20 height 20
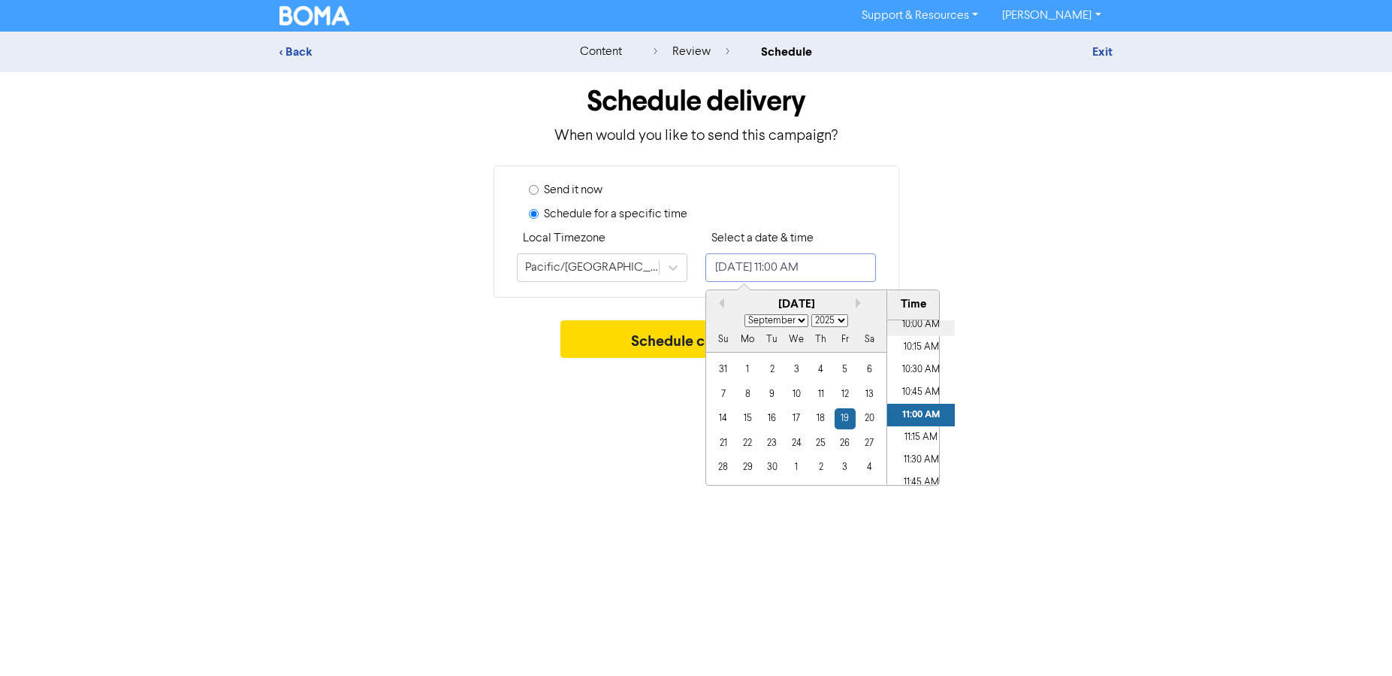
click at [912, 332] on li "10:00 AM" at bounding box center [921, 324] width 68 height 23
type input "[DATE] 10:00 AM"
click at [660, 341] on button "Schedule campaign" at bounding box center [696, 339] width 271 height 38
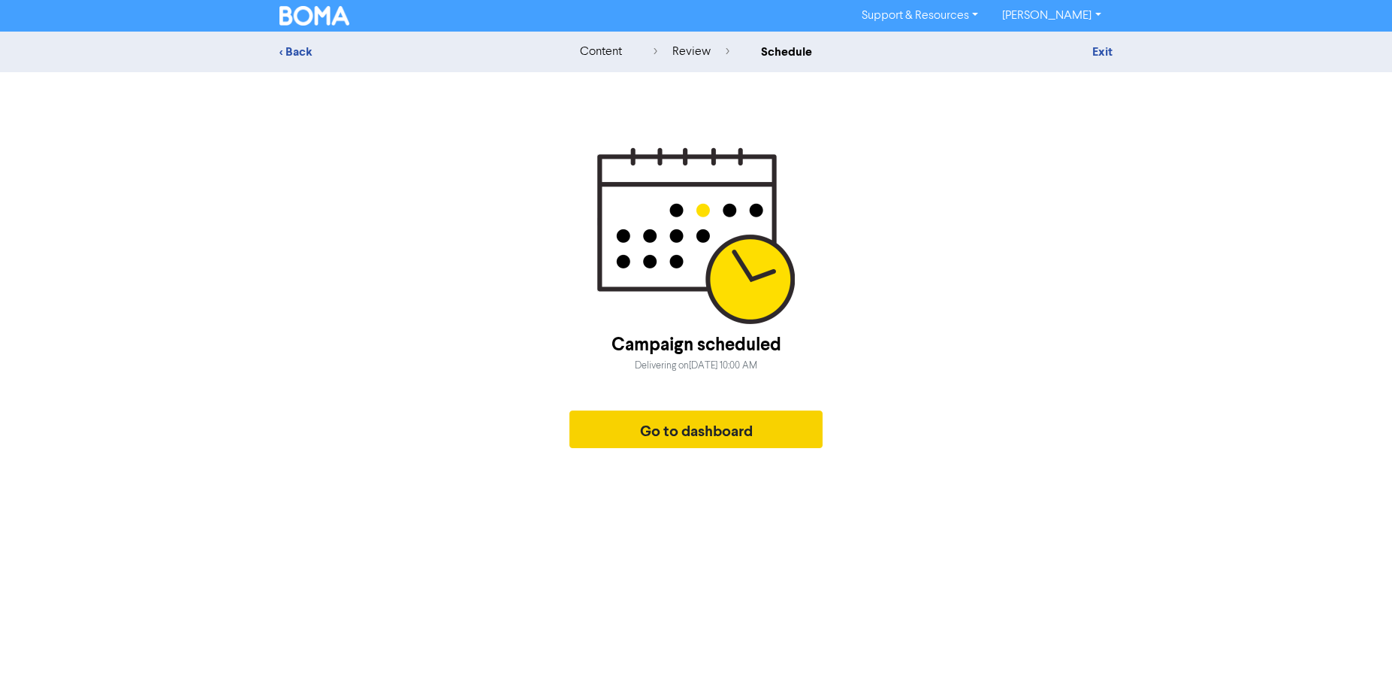
click at [674, 439] on button "Go to dashboard" at bounding box center [697, 429] width 254 height 38
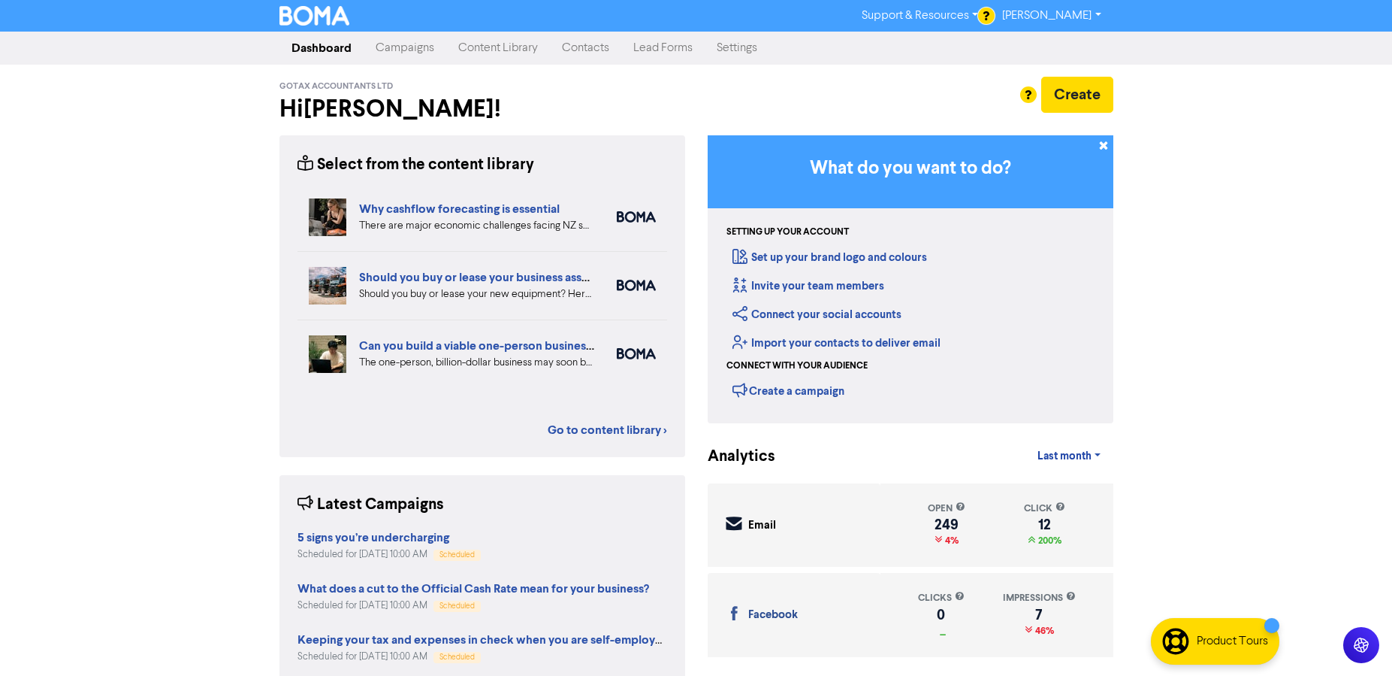
click at [402, 50] on link "Campaigns" at bounding box center [405, 48] width 83 height 30
